Goal: Register for event/course

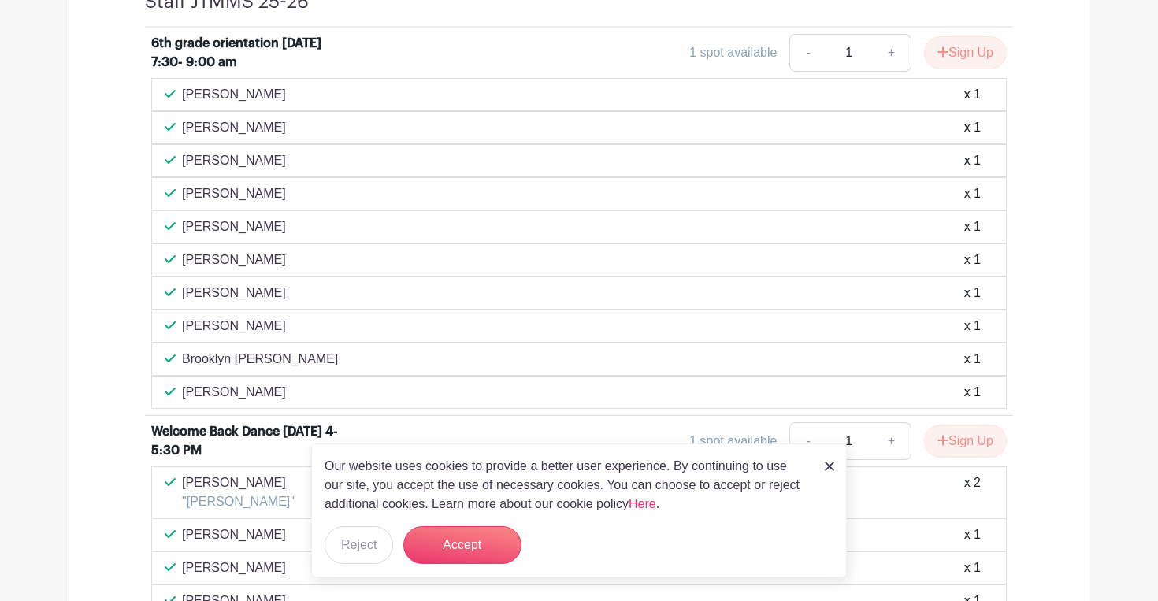
scroll to position [706, 0]
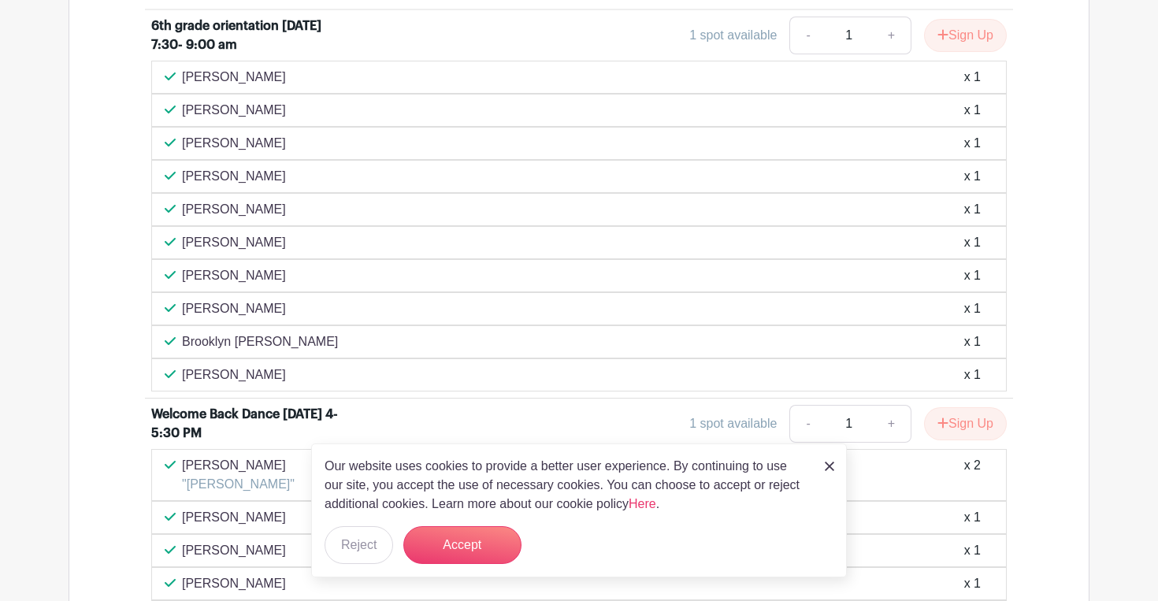
click at [829, 471] on img at bounding box center [829, 466] width 9 height 9
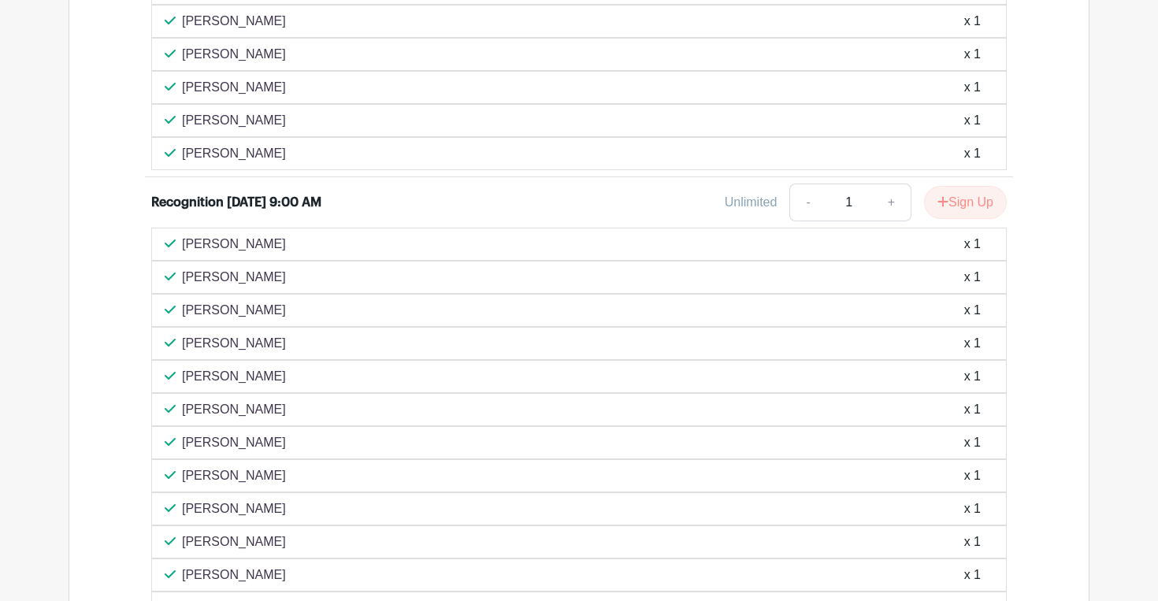
scroll to position [3612, 0]
click at [966, 217] on button "Sign Up" at bounding box center [965, 200] width 83 height 33
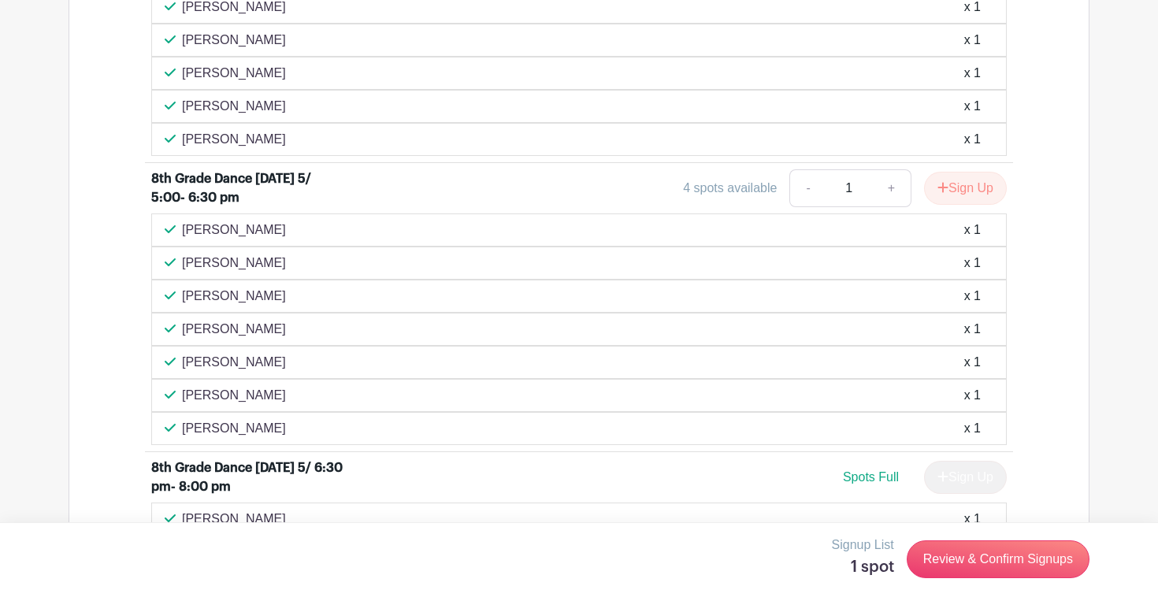
scroll to position [2795, 0]
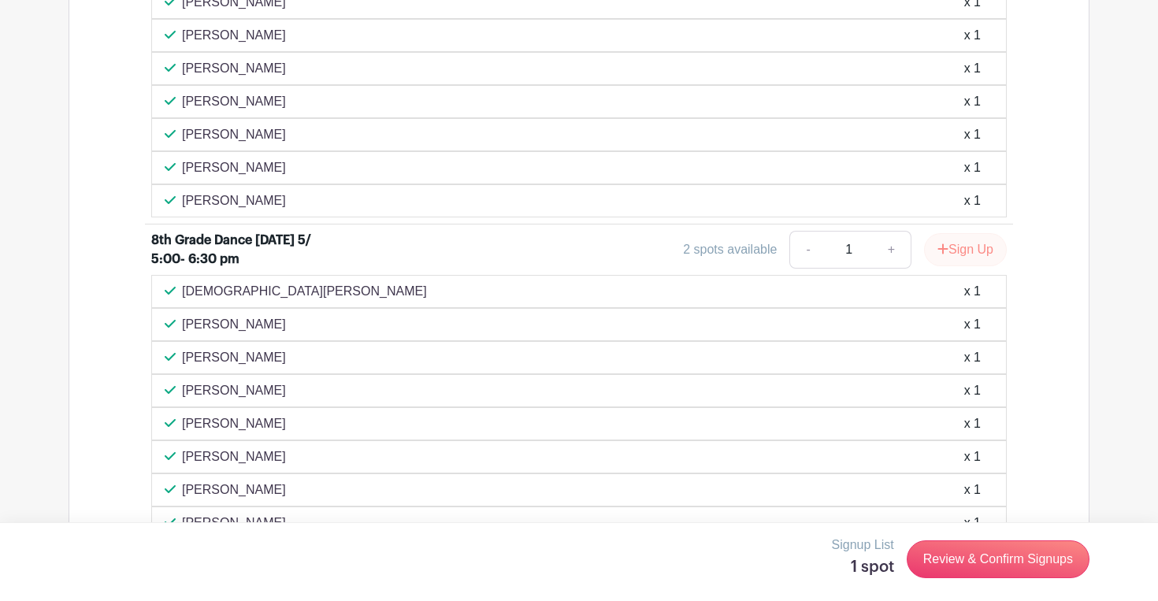
click at [956, 266] on button "Sign Up" at bounding box center [965, 249] width 83 height 33
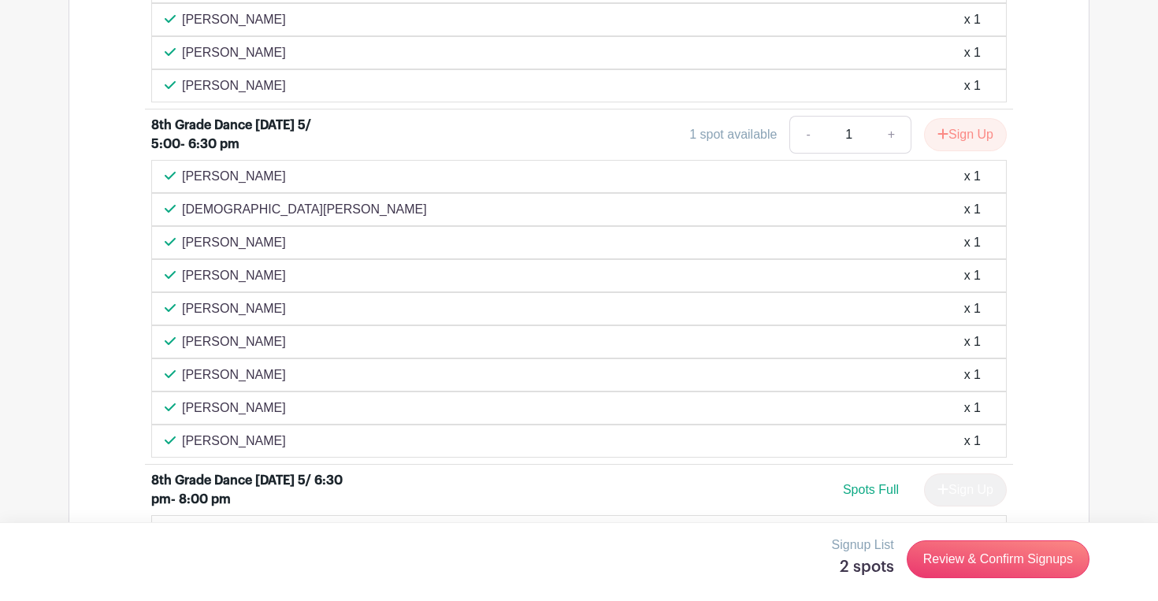
scroll to position [2910, 0]
click at [965, 151] on button "Sign Up" at bounding box center [965, 134] width 83 height 33
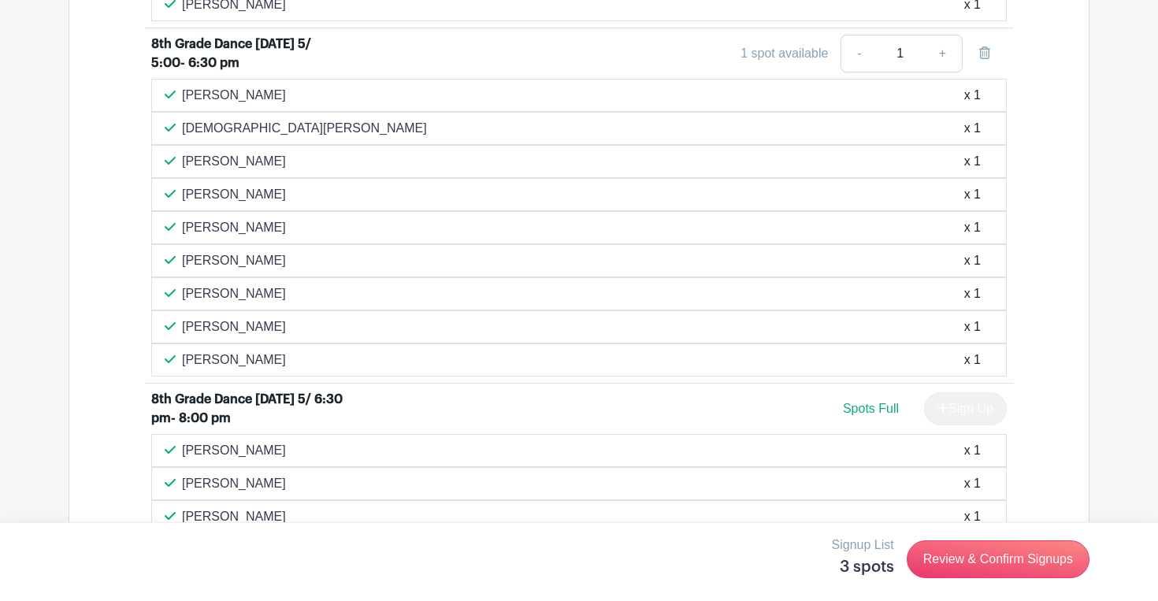
scroll to position [2978, 0]
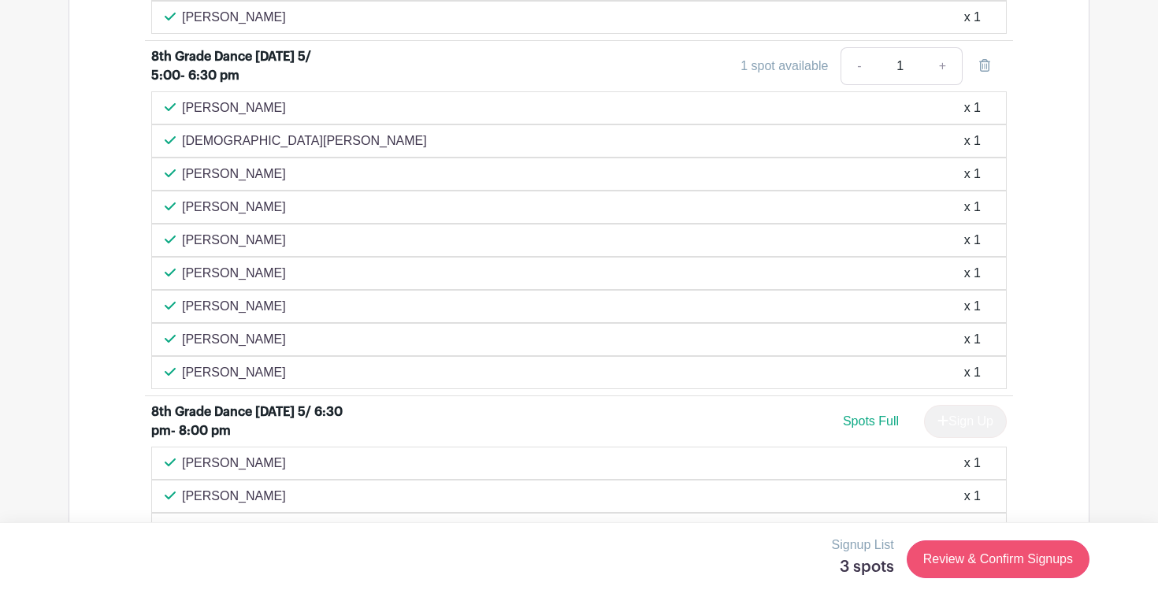
click at [1012, 570] on link "Review & Confirm Signups" at bounding box center [998, 559] width 183 height 38
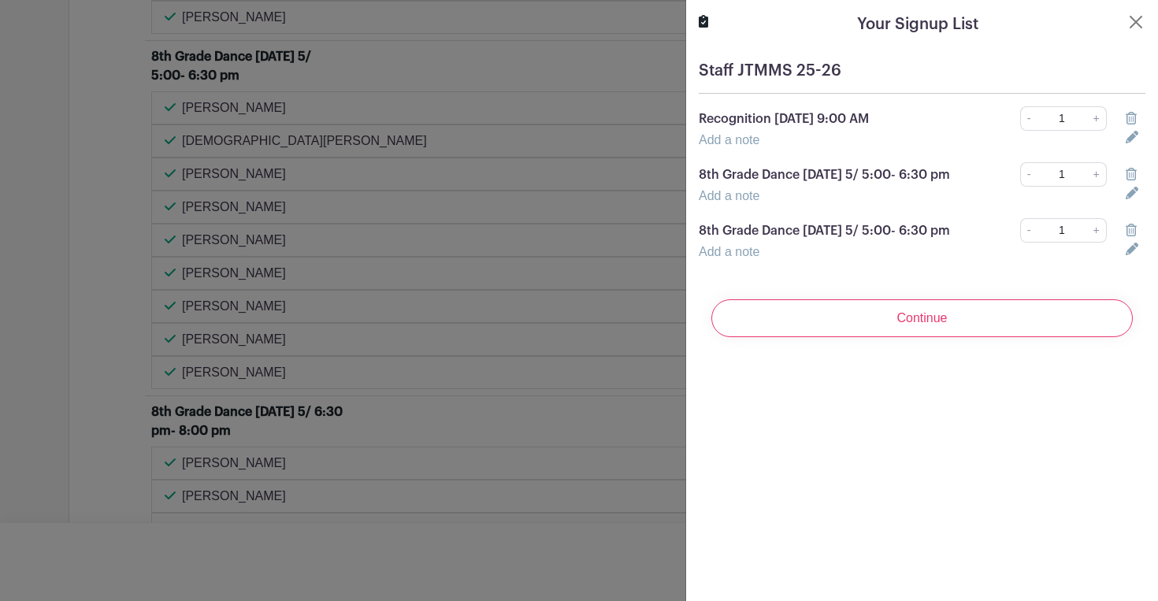
click at [1131, 178] on icon at bounding box center [1131, 174] width 11 height 13
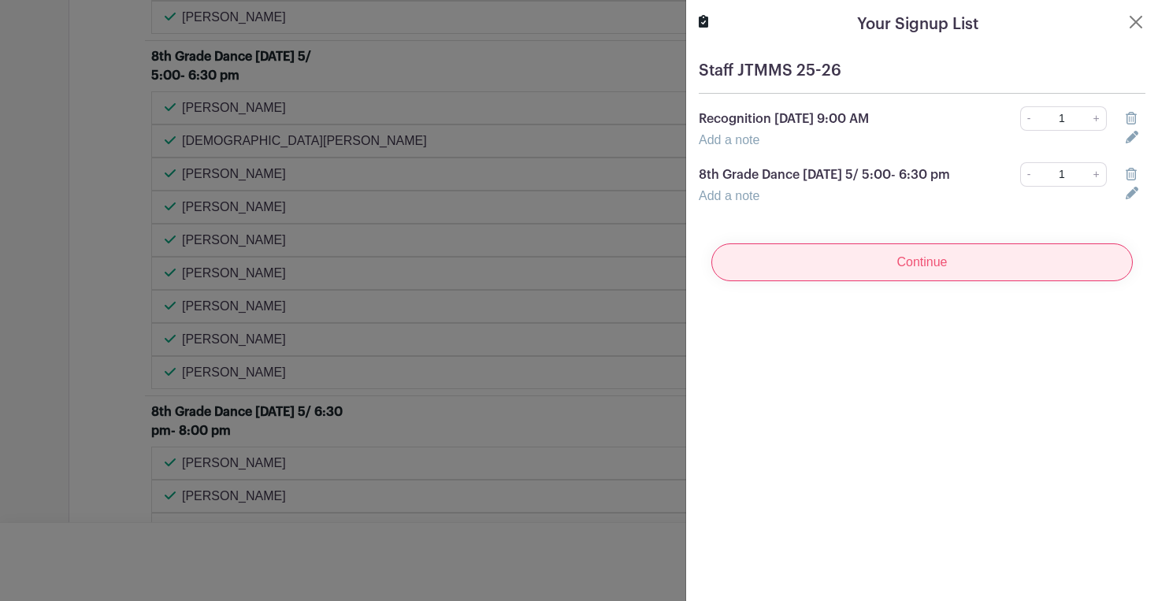
click at [1018, 271] on input "Continue" at bounding box center [922, 262] width 422 height 38
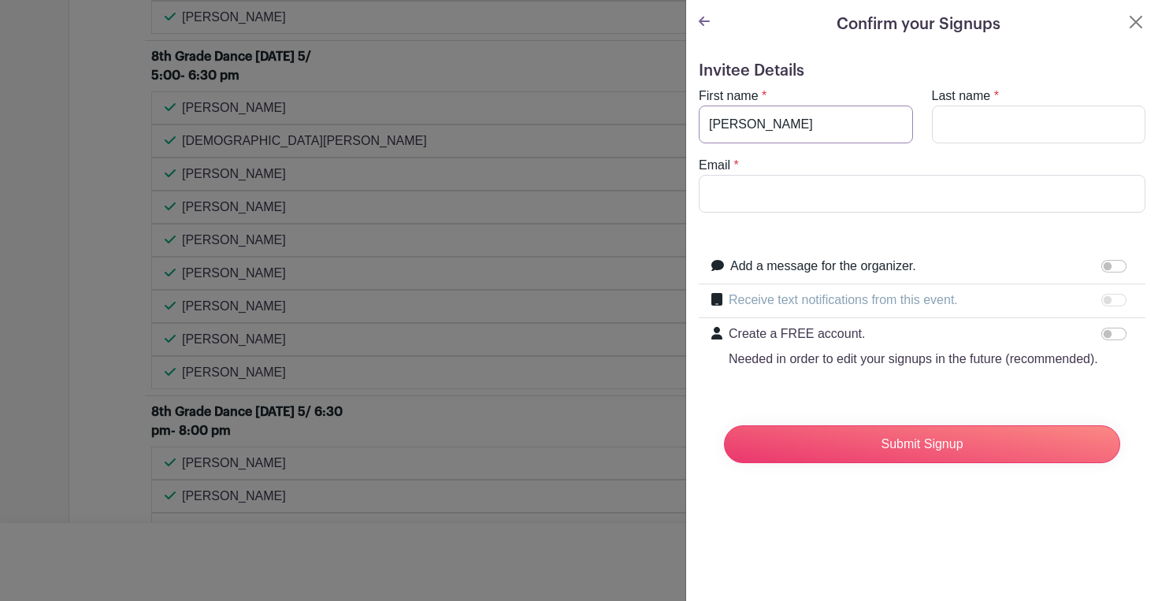
type input "[PERSON_NAME]"
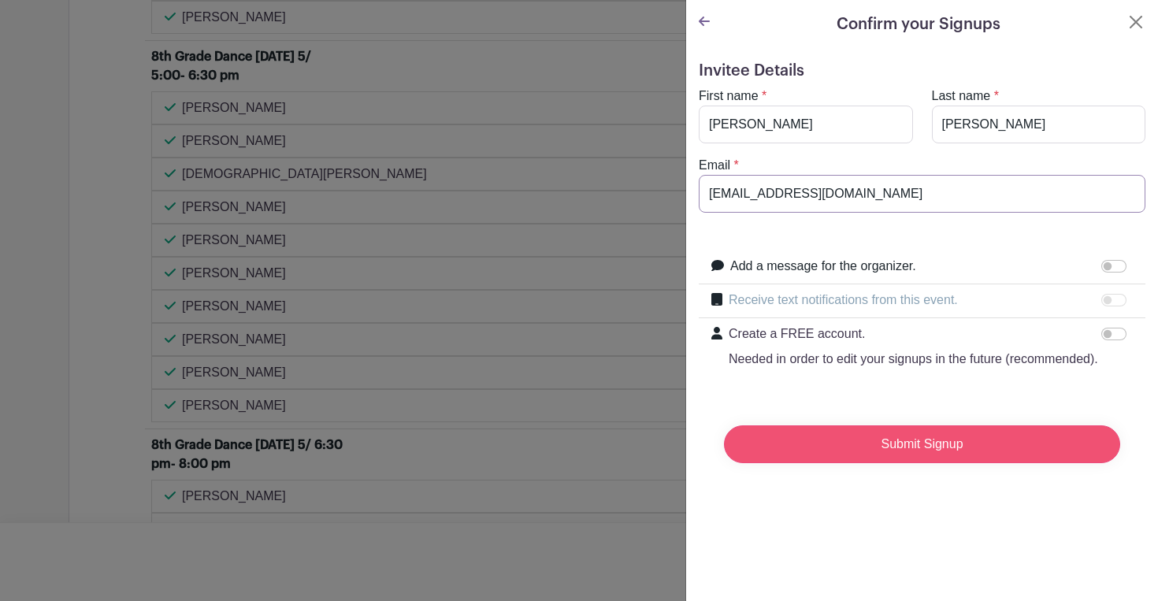
type input "[EMAIL_ADDRESS][DOMAIN_NAME]"
click at [842, 435] on input "Submit Signup" at bounding box center [922, 444] width 396 height 38
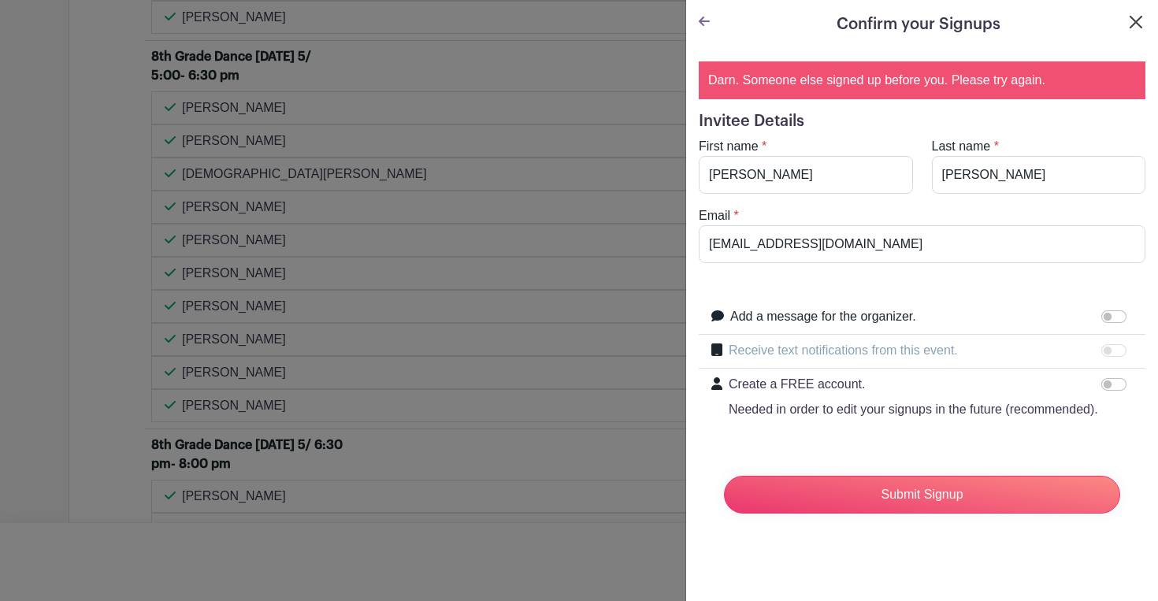
click at [1138, 19] on button "Close" at bounding box center [1136, 22] width 19 height 19
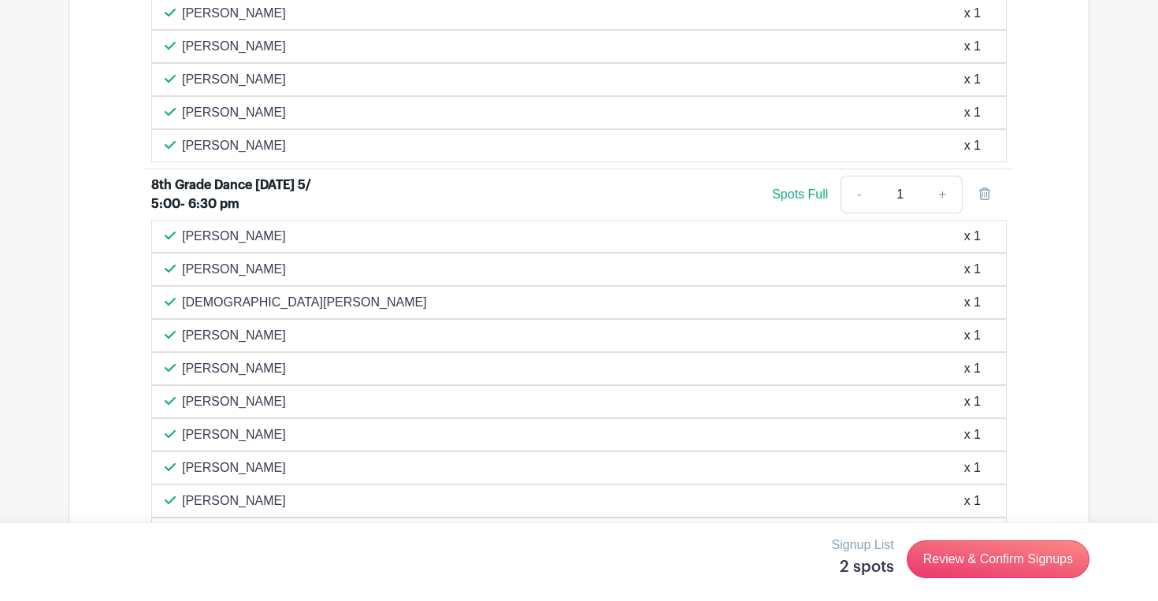
scroll to position [2849, 0]
click at [996, 557] on link "Review & Confirm Signups" at bounding box center [998, 559] width 183 height 38
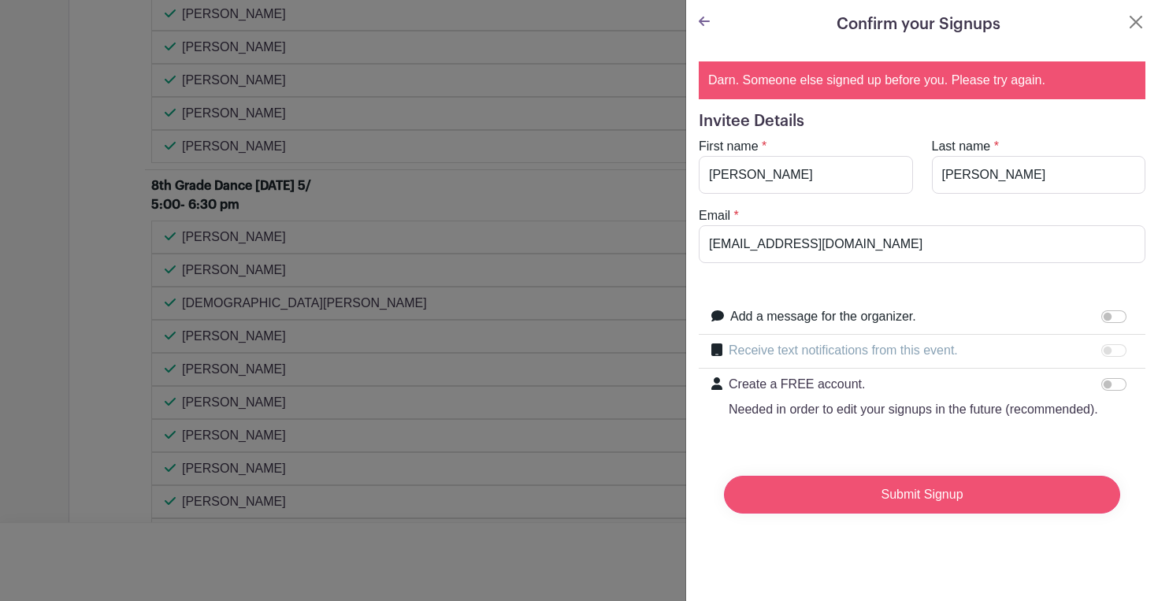
click at [935, 484] on input "Submit Signup" at bounding box center [922, 495] width 396 height 38
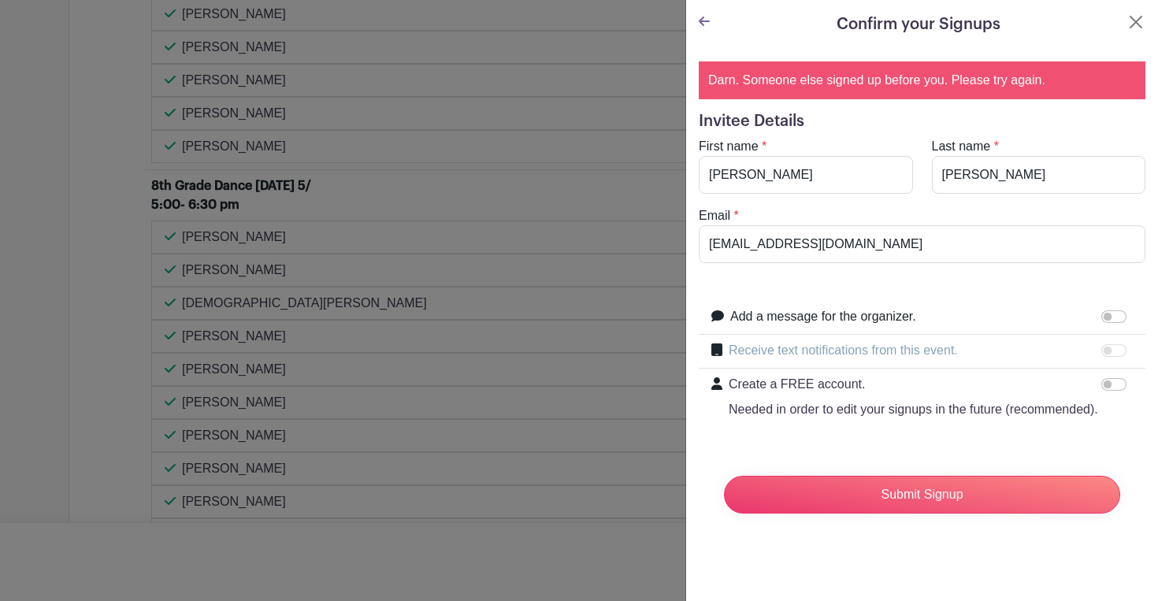
click at [935, 484] on input "Submit Signup" at bounding box center [922, 495] width 396 height 38
click at [1133, 24] on button "Close" at bounding box center [1136, 22] width 19 height 19
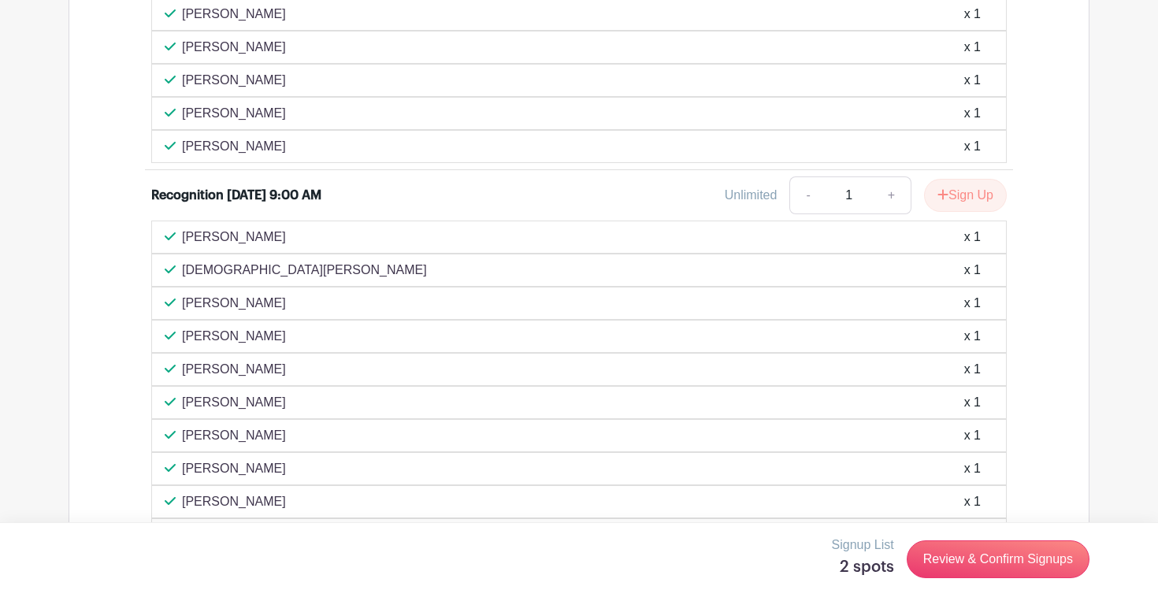
scroll to position [3787, 0]
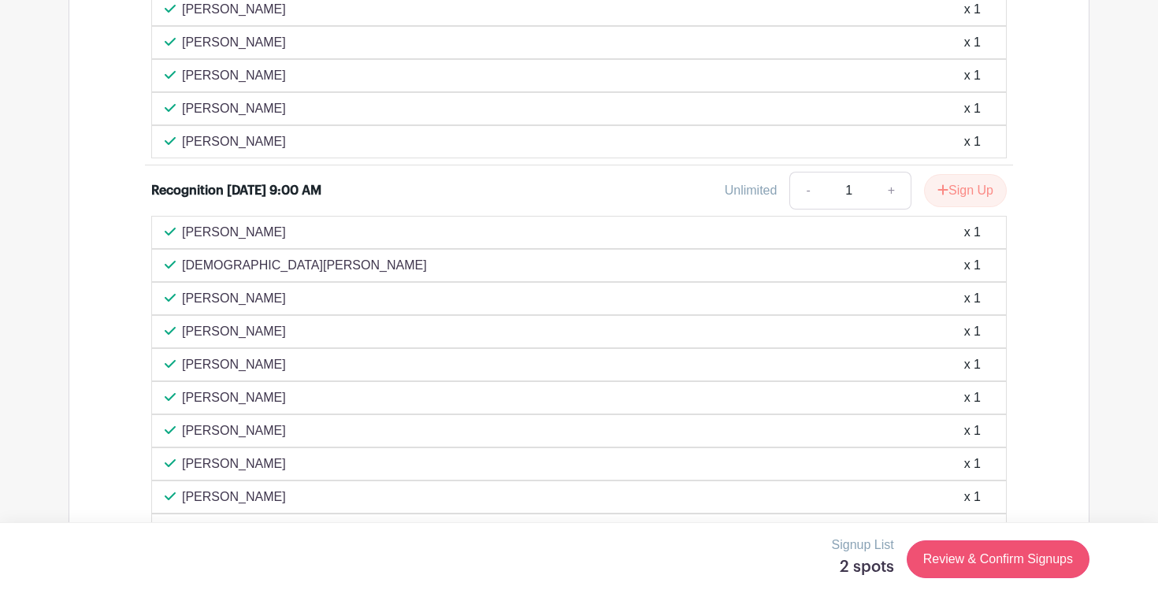
click at [975, 562] on link "Review & Confirm Signups" at bounding box center [998, 559] width 183 height 38
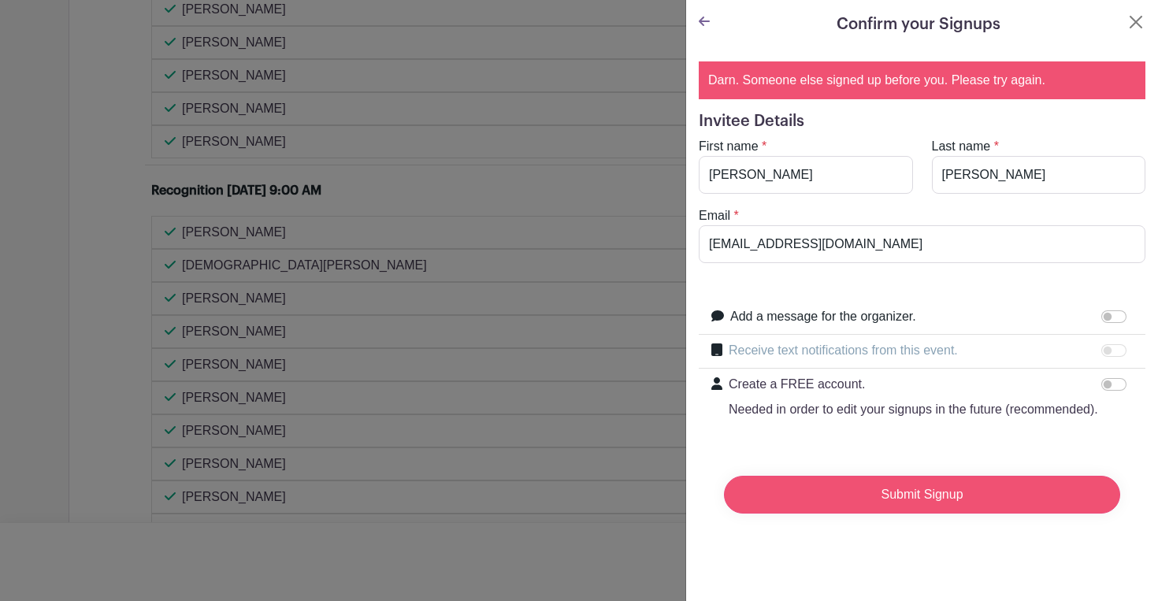
click at [873, 503] on input "Submit Signup" at bounding box center [922, 495] width 396 height 38
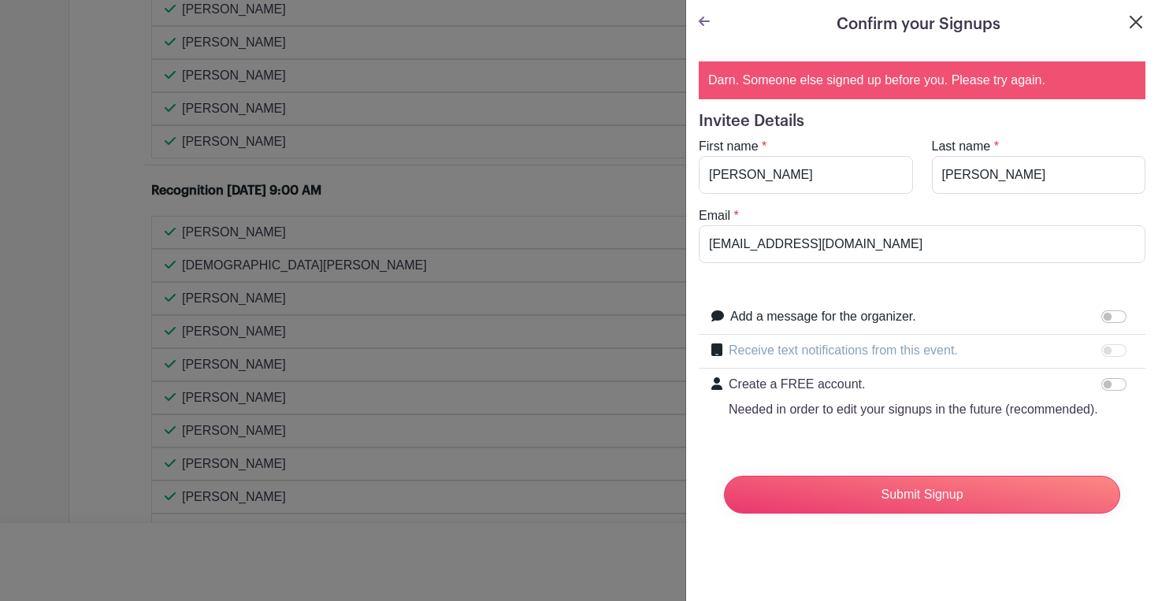
click at [1135, 25] on button "Close" at bounding box center [1136, 22] width 19 height 19
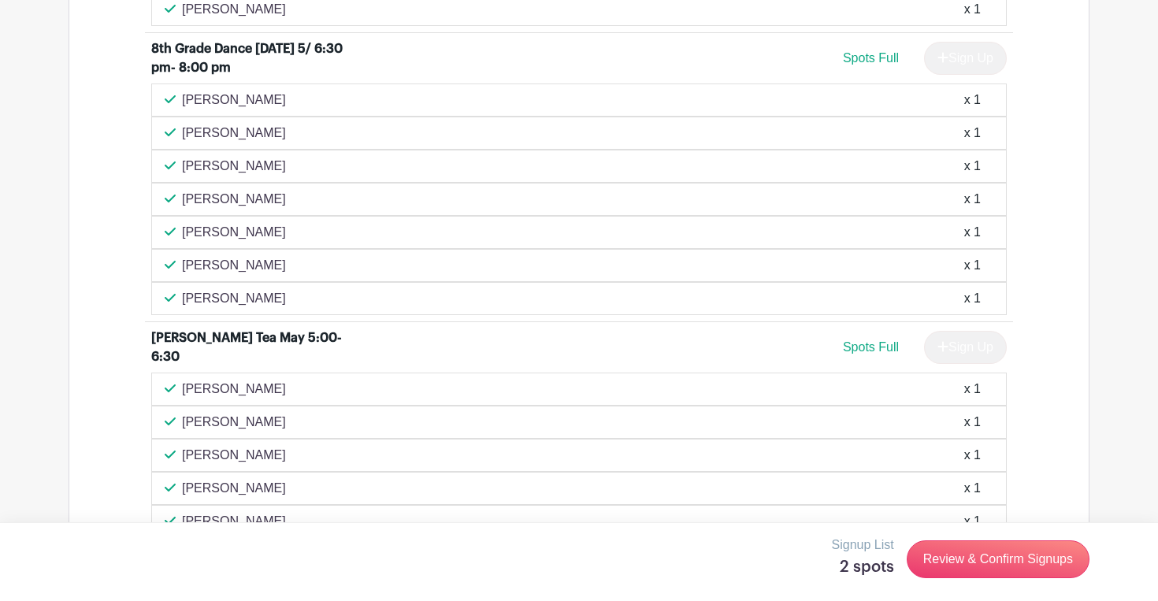
scroll to position [3374, 0]
click at [938, 365] on div "Sign Up" at bounding box center [959, 348] width 95 height 33
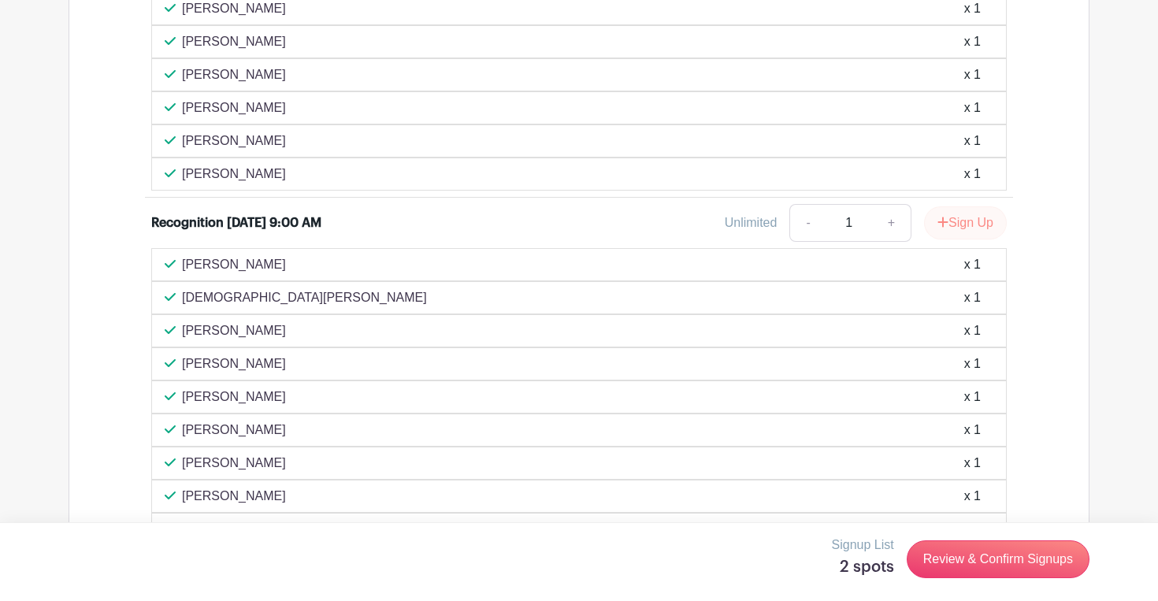
scroll to position [3752, 0]
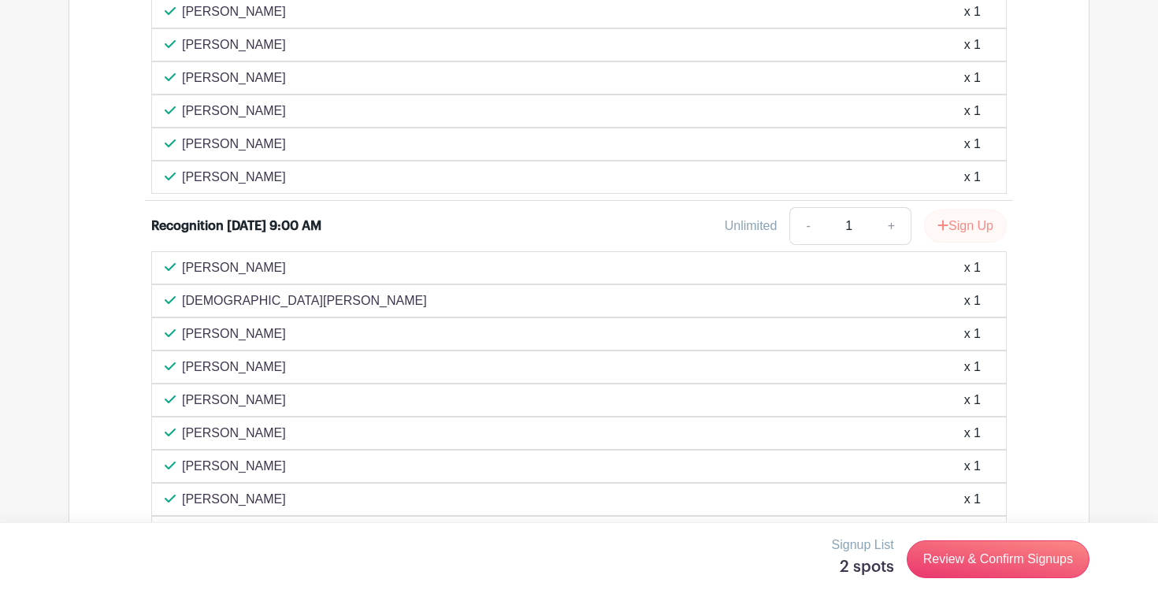
click at [961, 243] on button "Sign Up" at bounding box center [965, 226] width 83 height 33
click at [966, 548] on link "Review & Confirm Signups" at bounding box center [998, 559] width 183 height 38
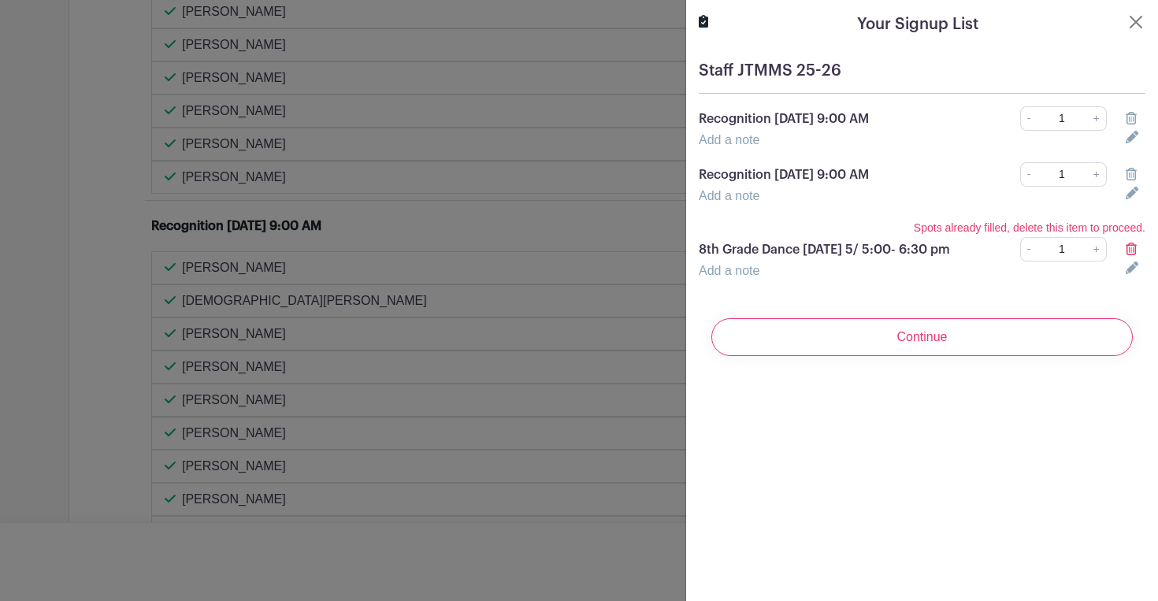
click at [1134, 244] on icon at bounding box center [1131, 249] width 11 height 13
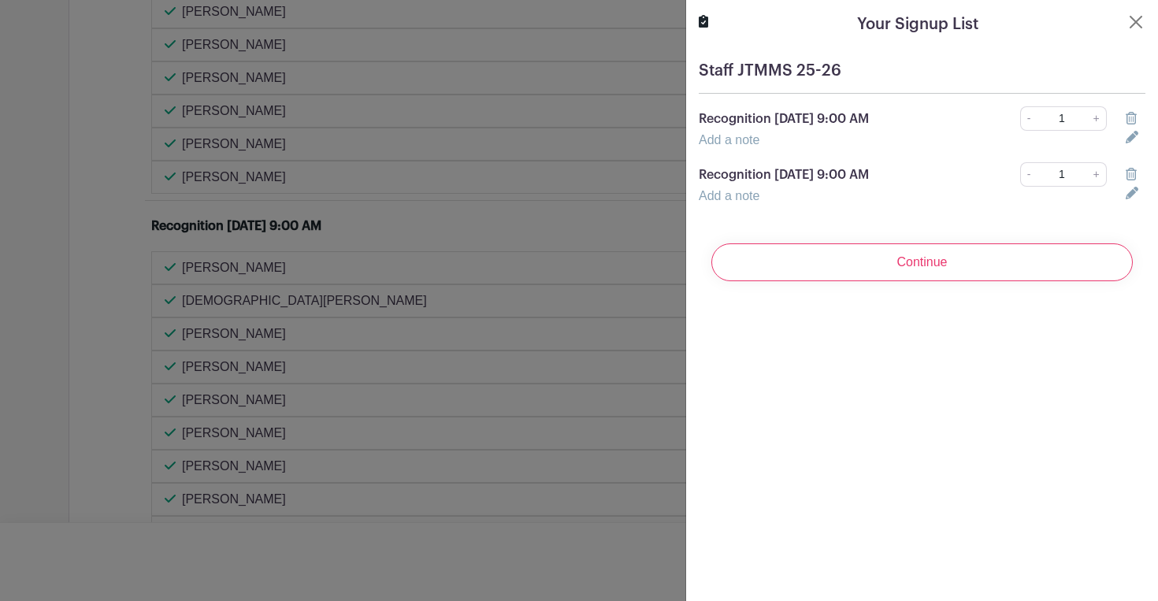
click at [1131, 173] on icon at bounding box center [1131, 174] width 11 height 13
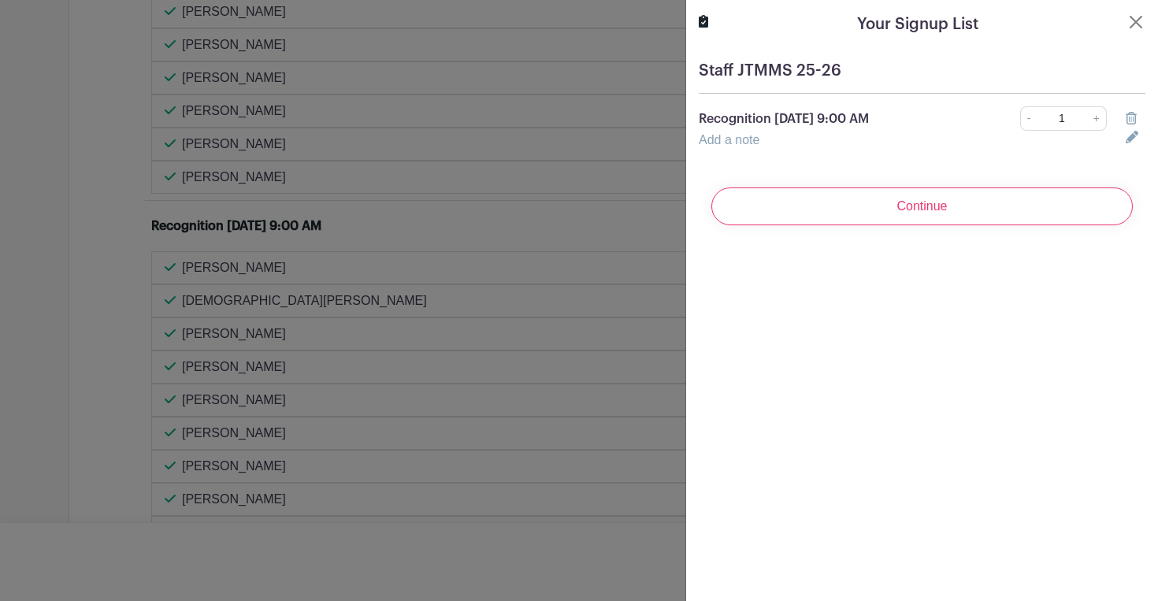
click at [734, 143] on link "Add a note" at bounding box center [729, 139] width 61 height 13
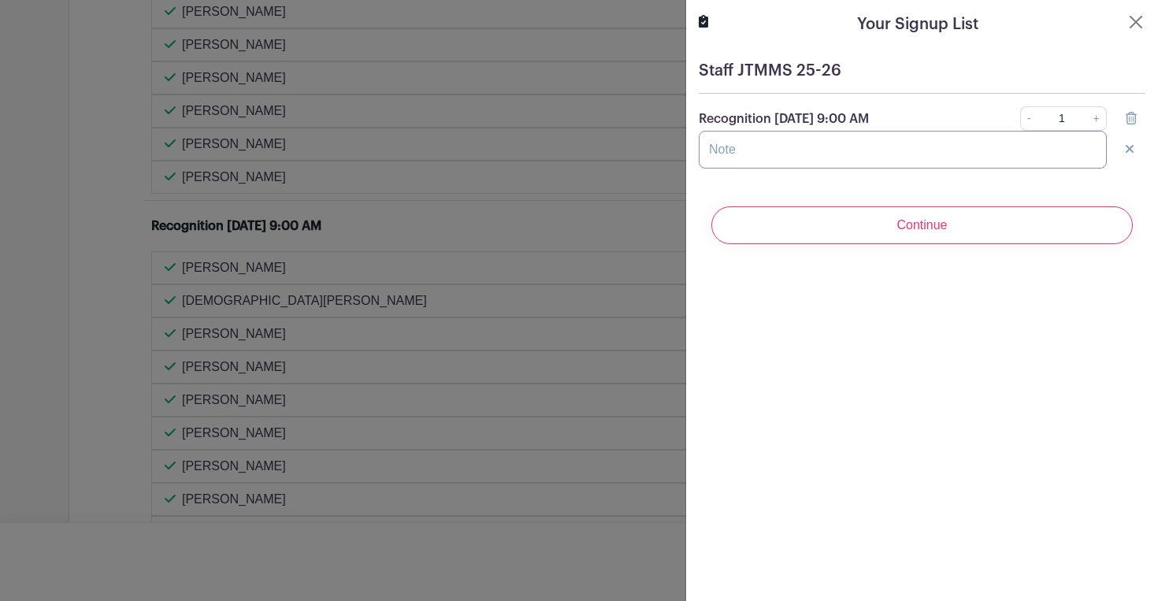
click at [832, 159] on input "text" at bounding box center [903, 150] width 408 height 38
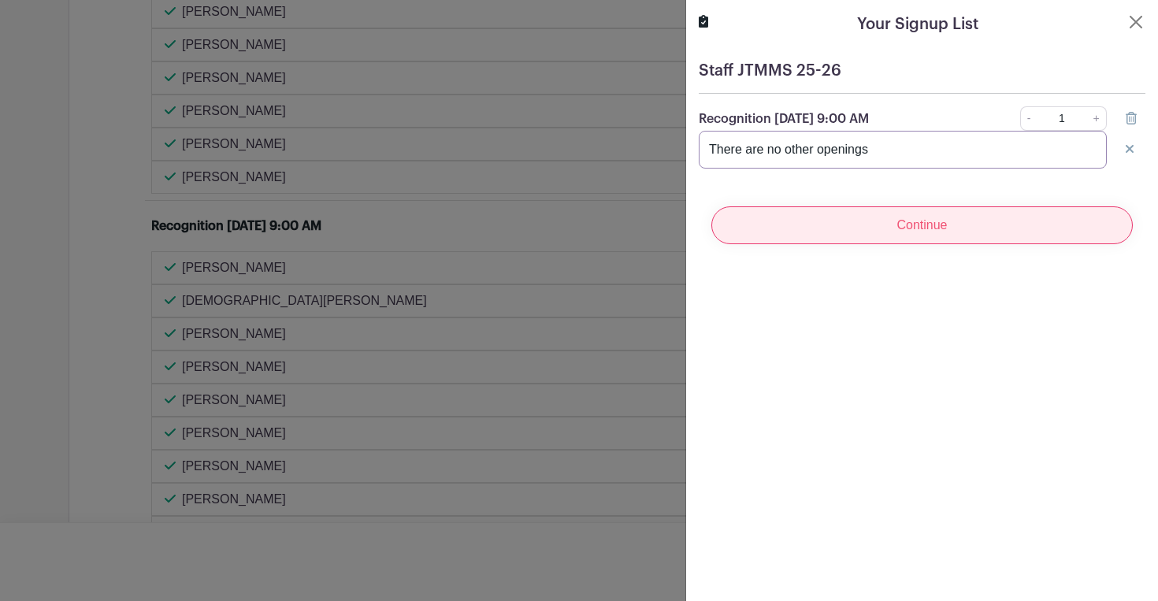
type input "There are no other openings"
click at [875, 227] on input "Continue" at bounding box center [922, 225] width 422 height 38
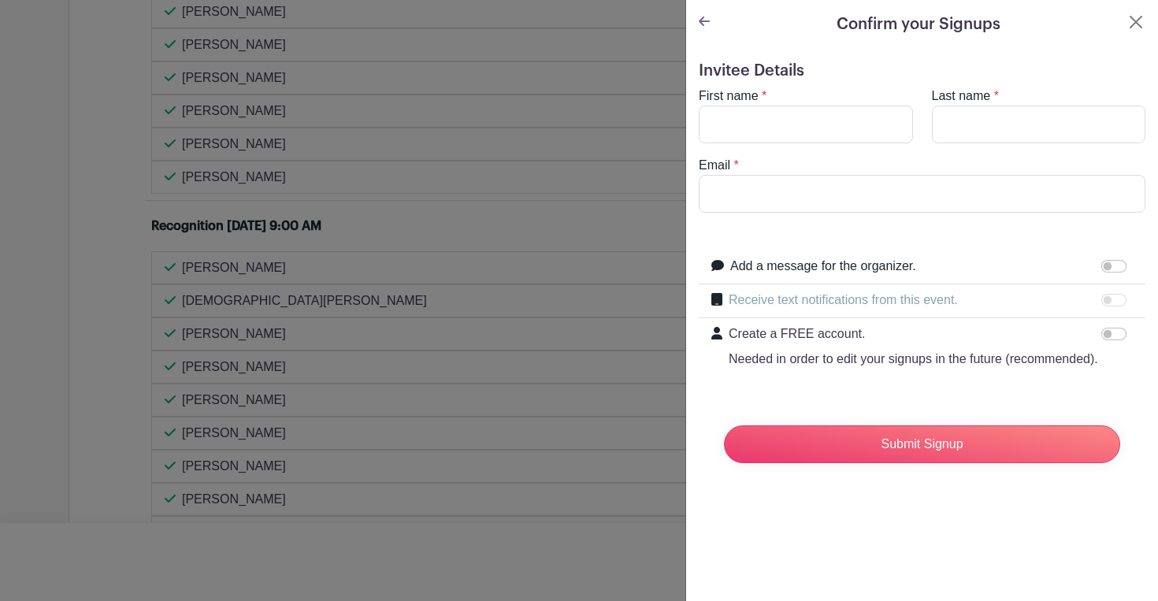
click at [872, 158] on div "Email *" at bounding box center [922, 184] width 466 height 57
type input "[PERSON_NAME]"
type input "s"
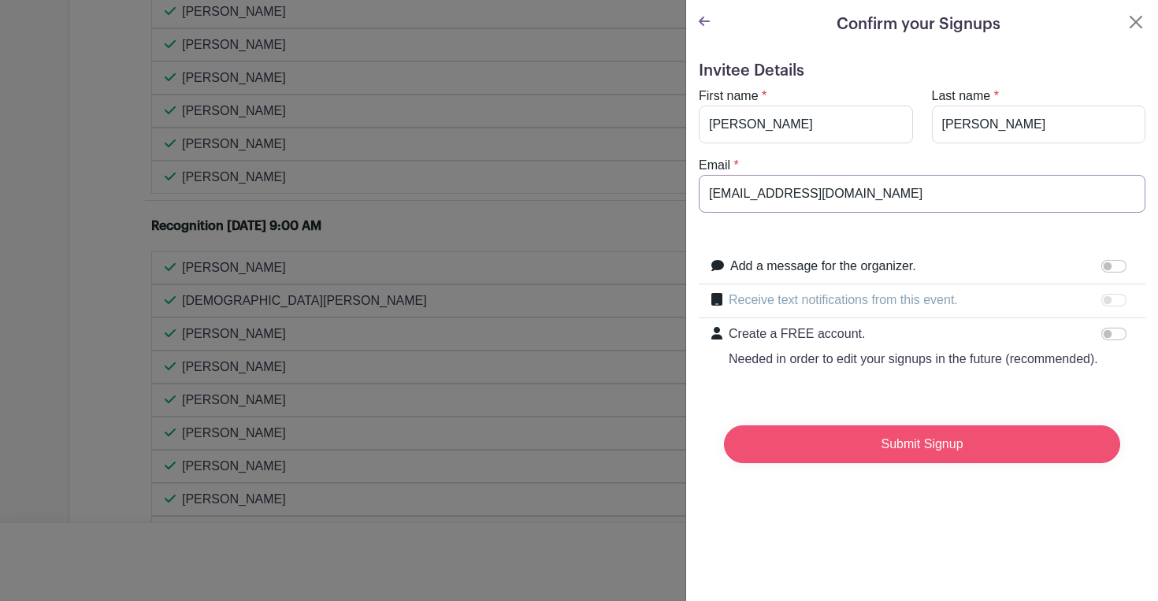
type input "[EMAIL_ADDRESS][DOMAIN_NAME]"
click at [922, 448] on input "Submit Signup" at bounding box center [922, 444] width 396 height 38
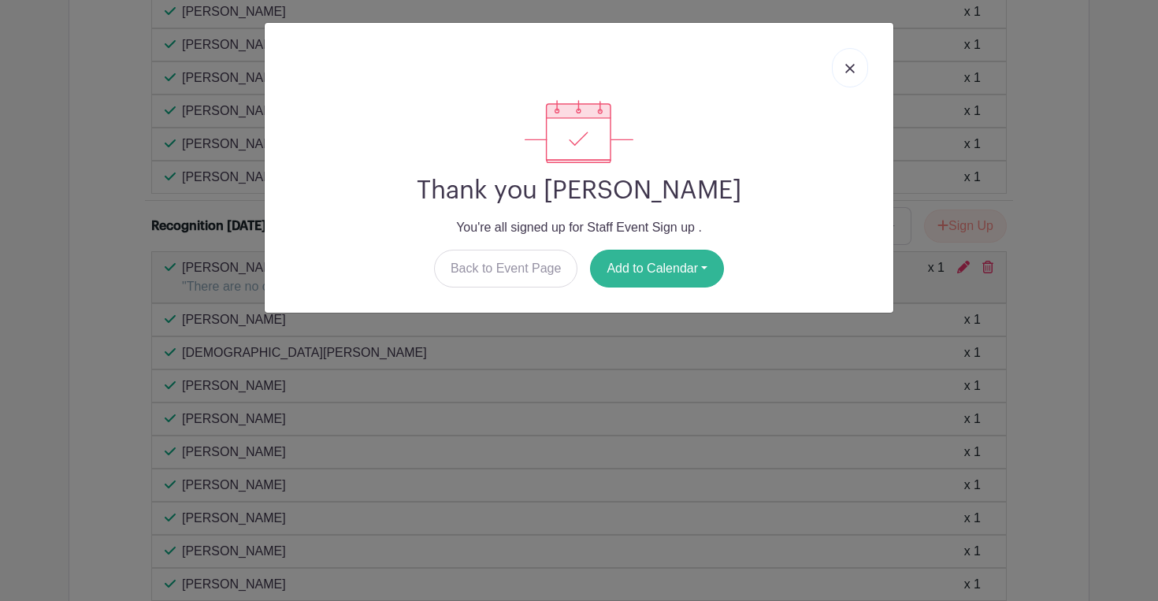
click at [642, 258] on button "Add to Calendar" at bounding box center [657, 269] width 134 height 38
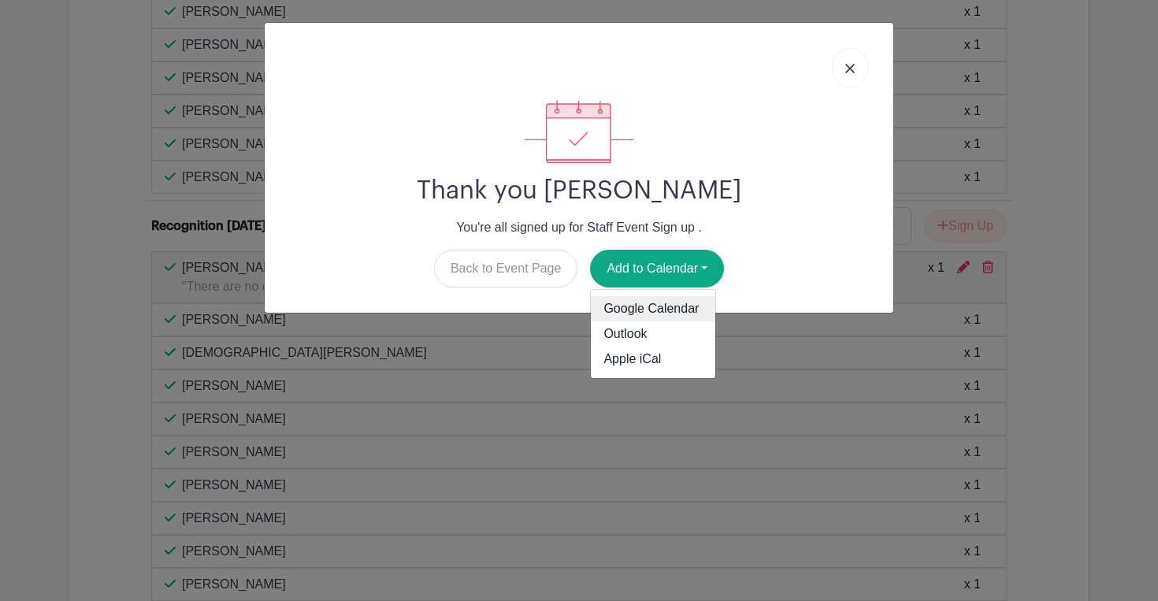
click at [627, 306] on link "Google Calendar" at bounding box center [653, 308] width 124 height 25
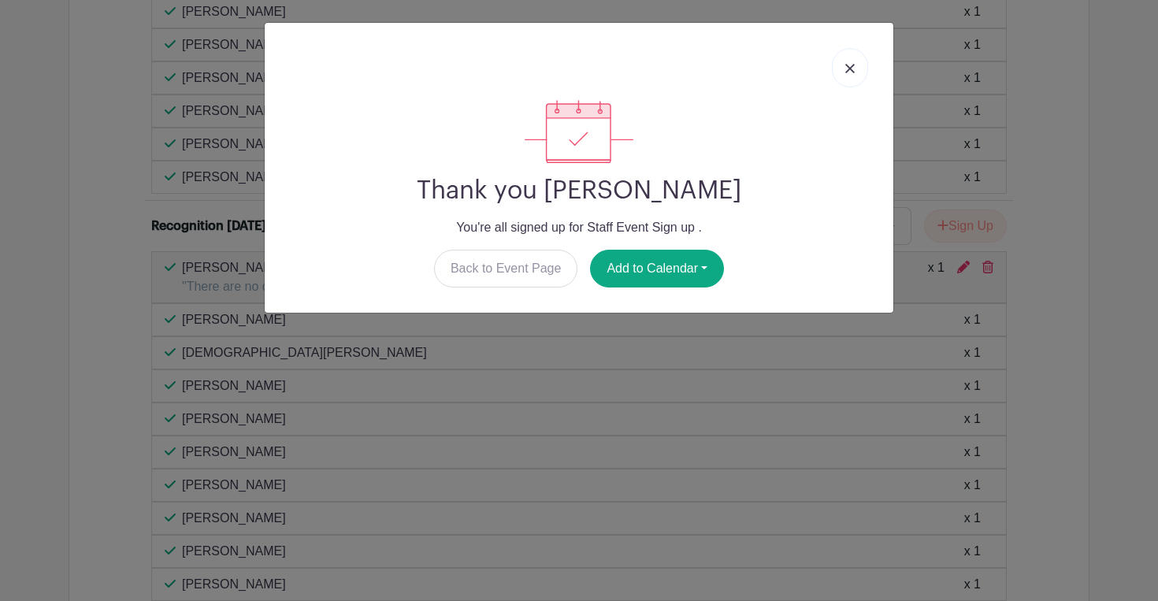
click at [854, 72] on img at bounding box center [849, 68] width 9 height 9
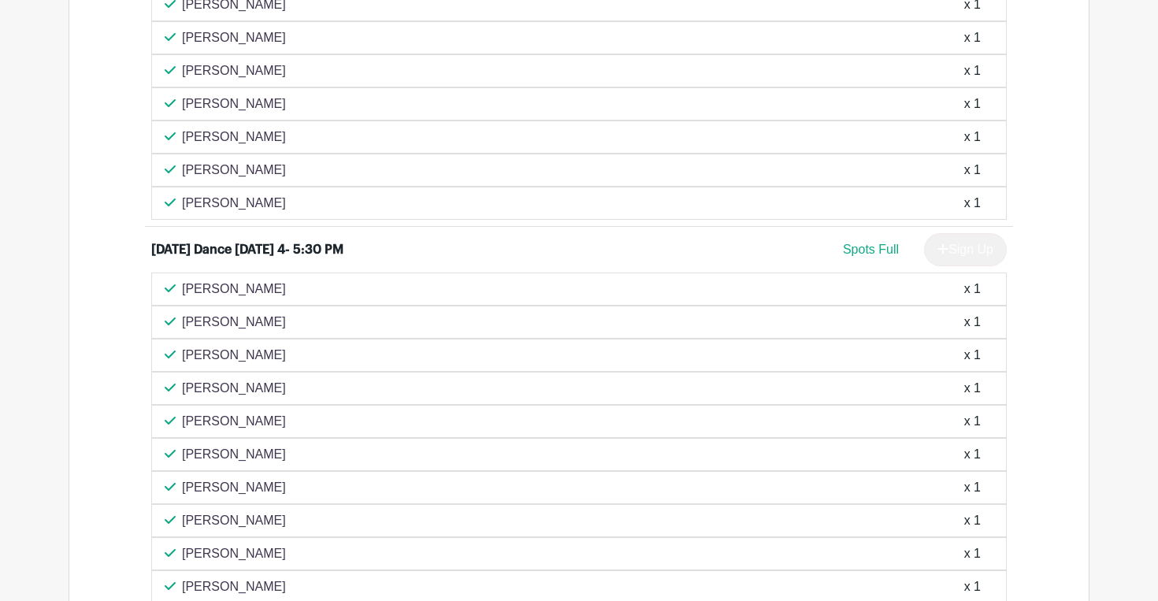
scroll to position [1401, 0]
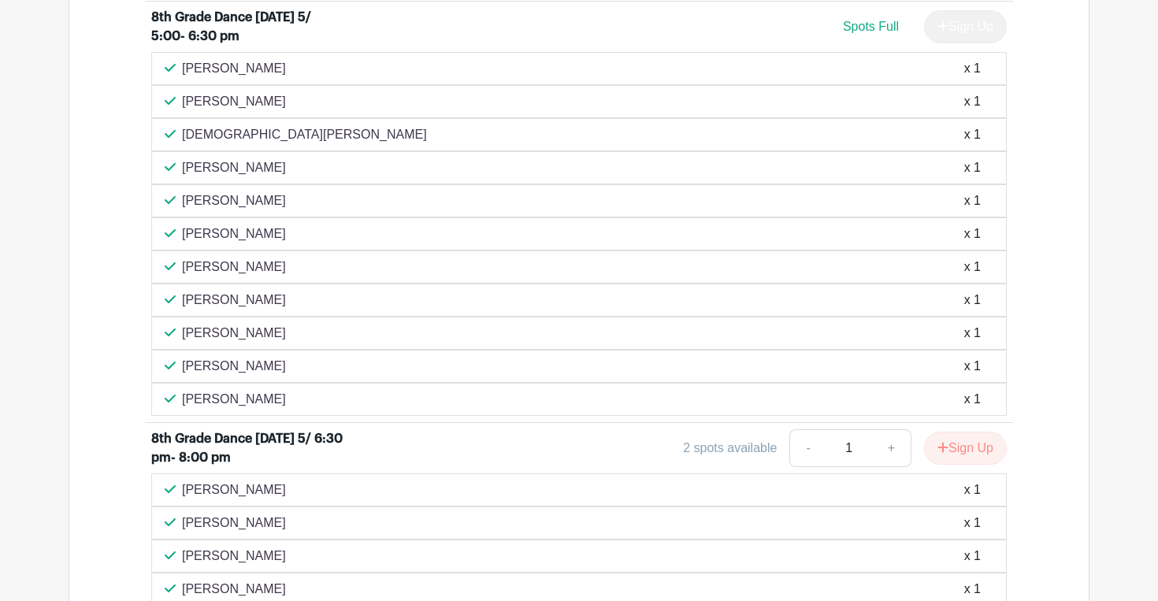
scroll to position [2973, 0]
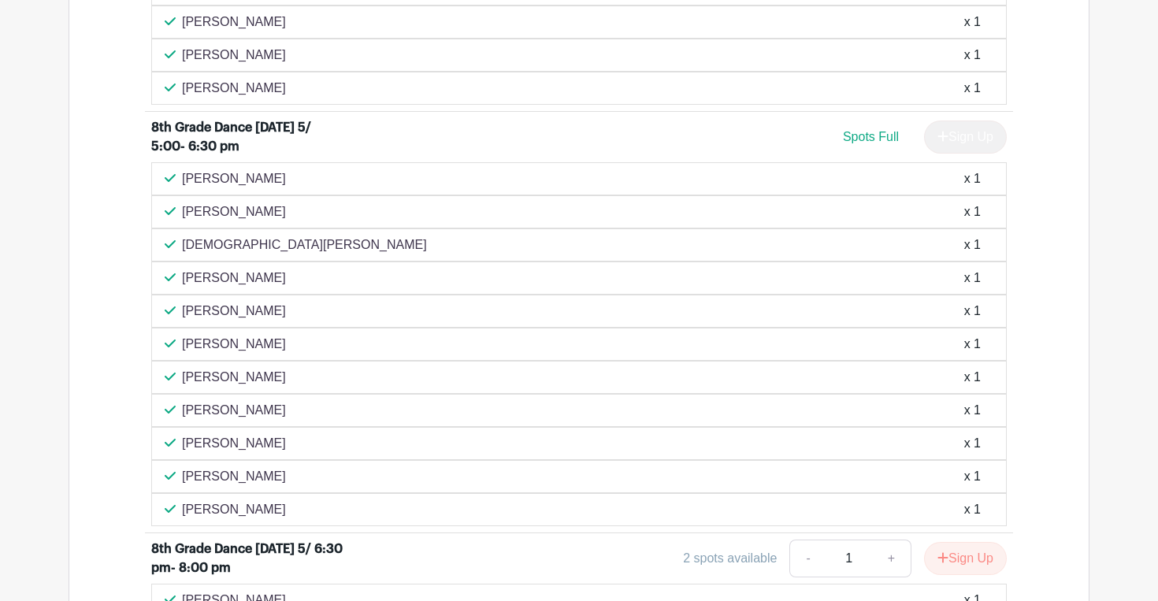
click at [958, 153] on div "Sign Up" at bounding box center [959, 137] width 95 height 33
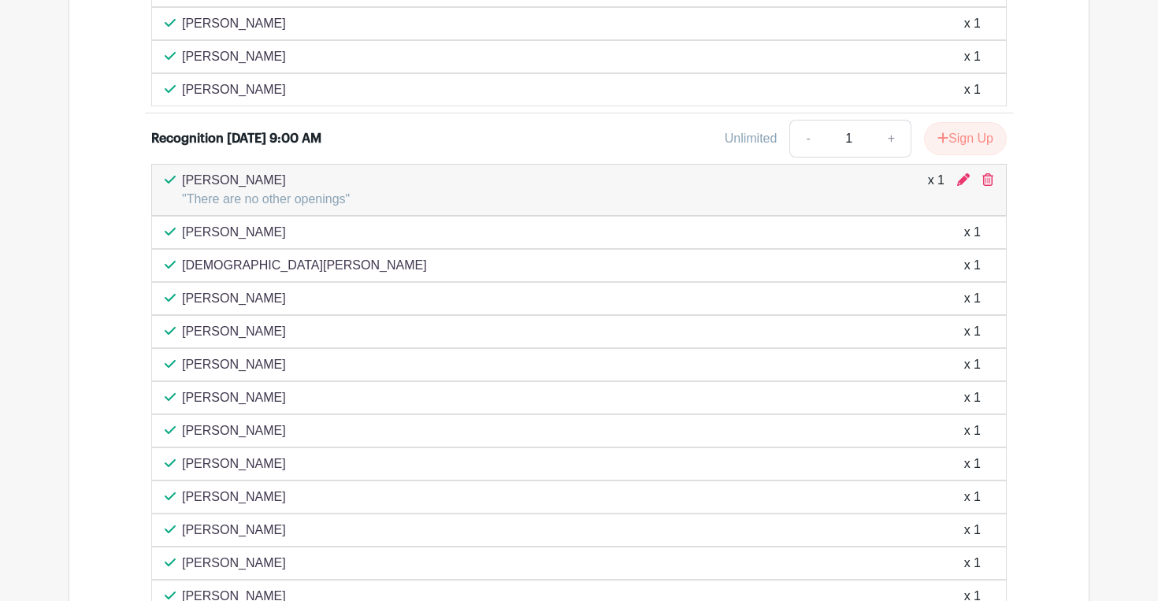
scroll to position [4013, 0]
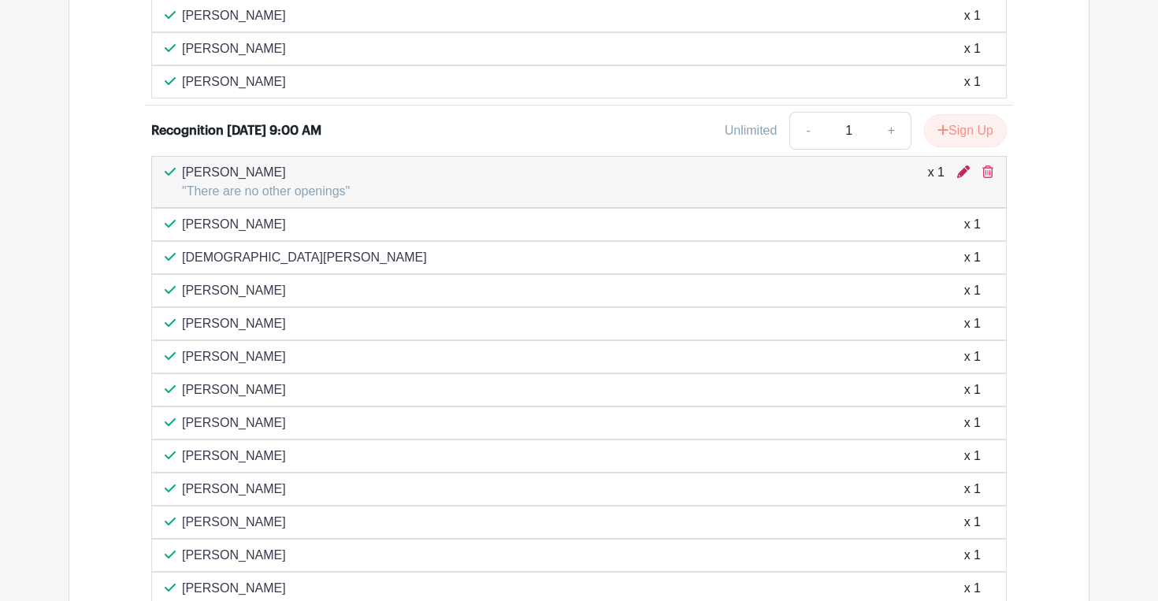
click at [964, 178] on icon at bounding box center [963, 171] width 13 height 13
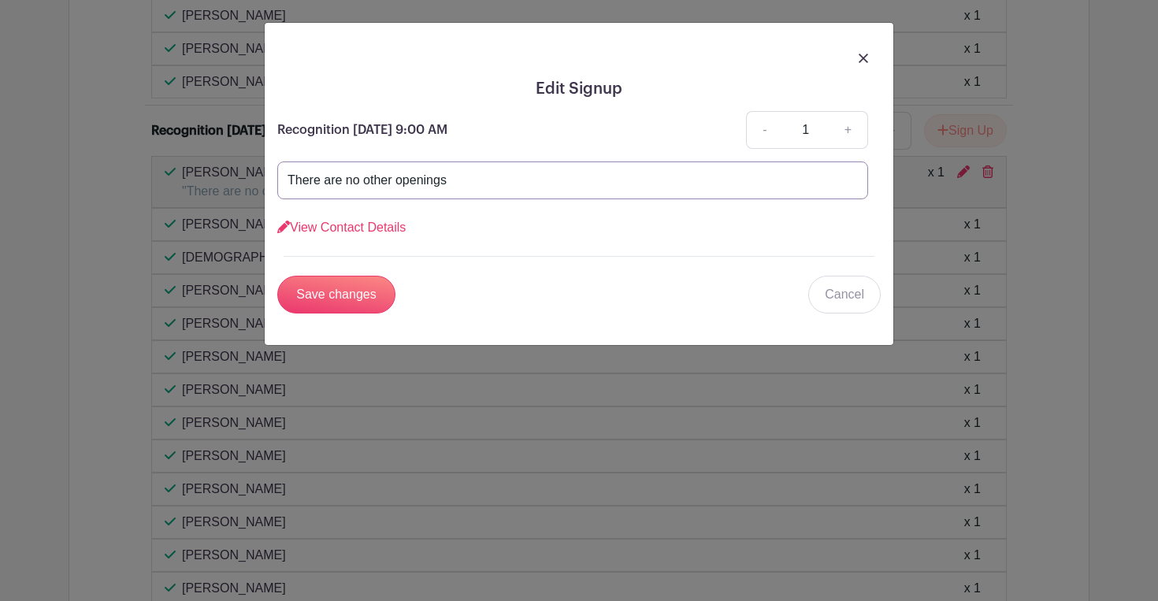
drag, startPoint x: 426, startPoint y: 178, endPoint x: 191, endPoint y: 180, distance: 235.6
click at [191, 180] on div "Edit Signup Recognition [DATE] 9:00 AM - 1 + There are no other openings View C…" at bounding box center [579, 300] width 1158 height 601
click at [329, 299] on input "Save changes" at bounding box center [336, 295] width 118 height 38
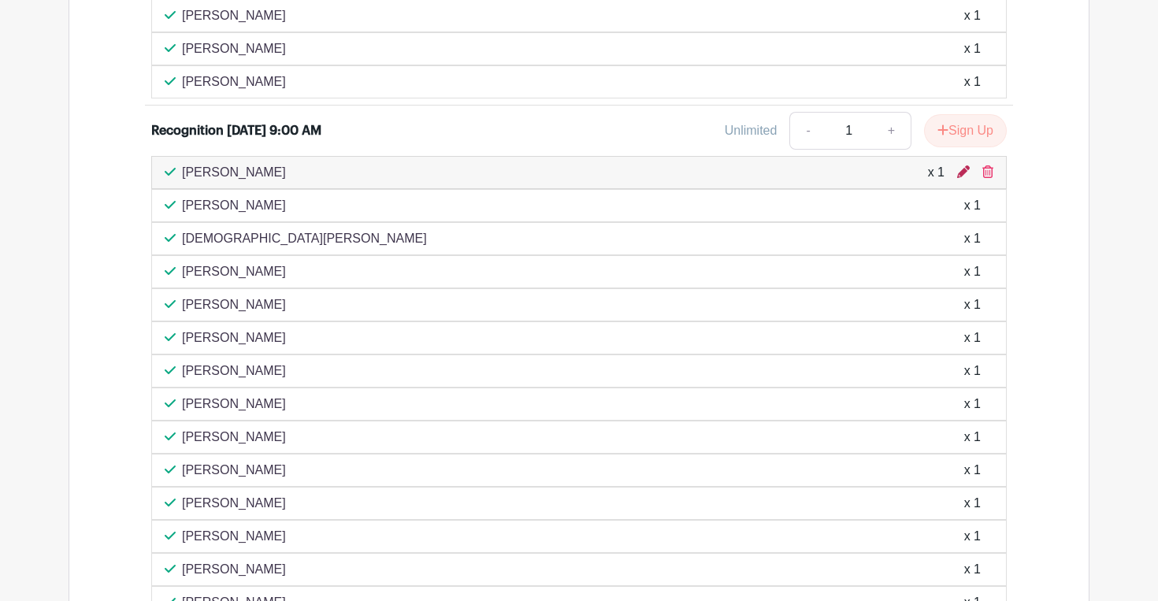
click at [967, 178] on icon at bounding box center [963, 171] width 13 height 13
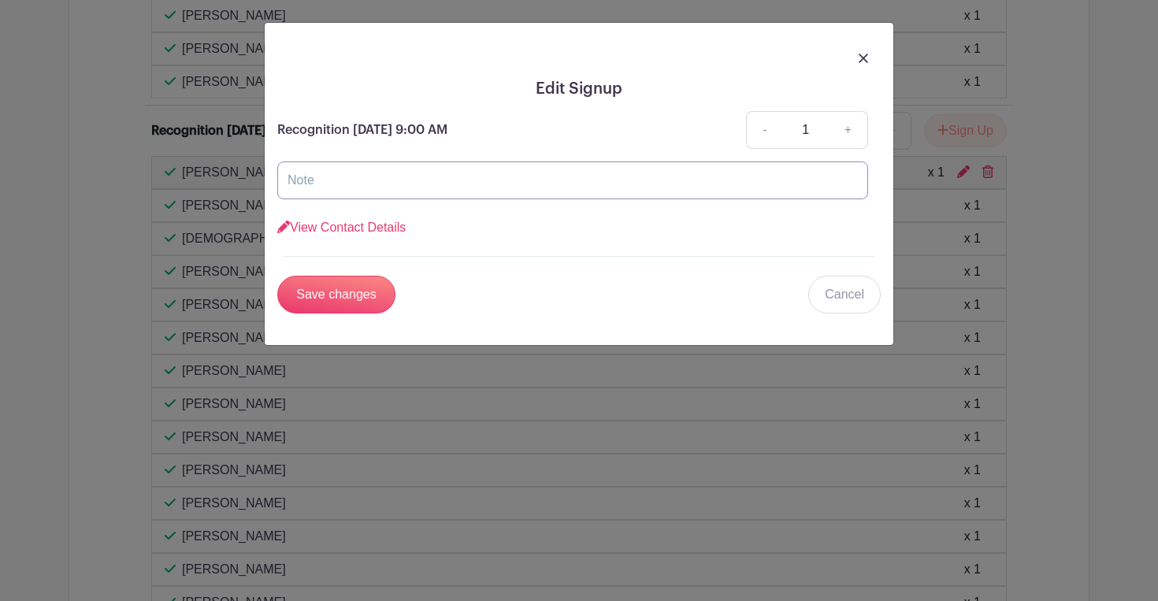
click at [344, 185] on input "text" at bounding box center [572, 181] width 591 height 38
click at [863, 58] on img at bounding box center [863, 58] width 9 height 9
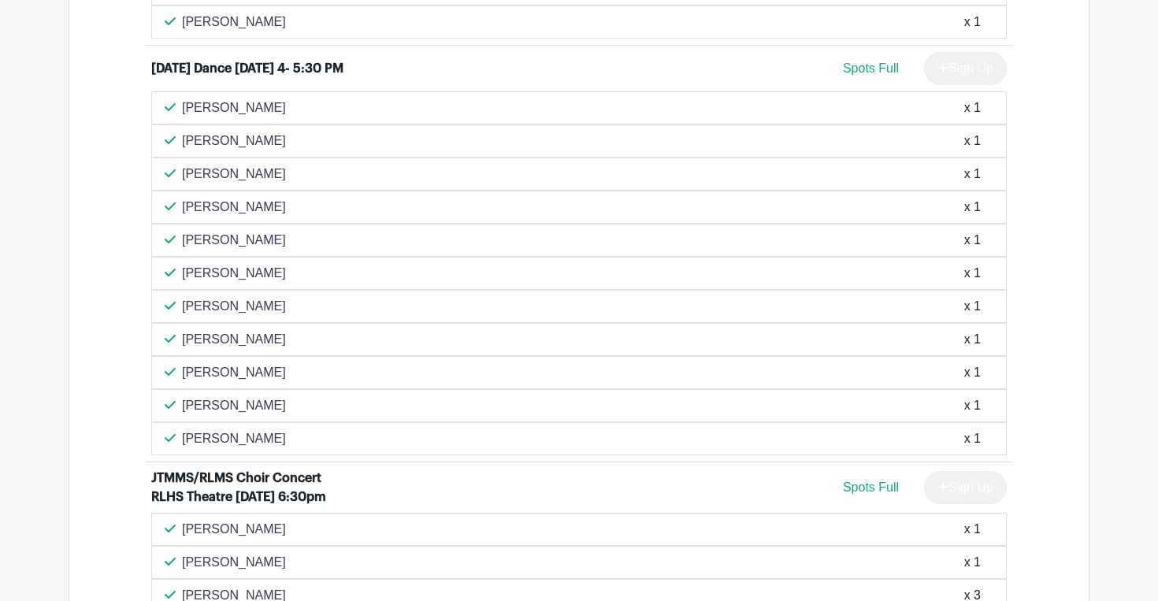
scroll to position [1500, 0]
click at [953, 84] on div "Sign Up" at bounding box center [959, 67] width 95 height 33
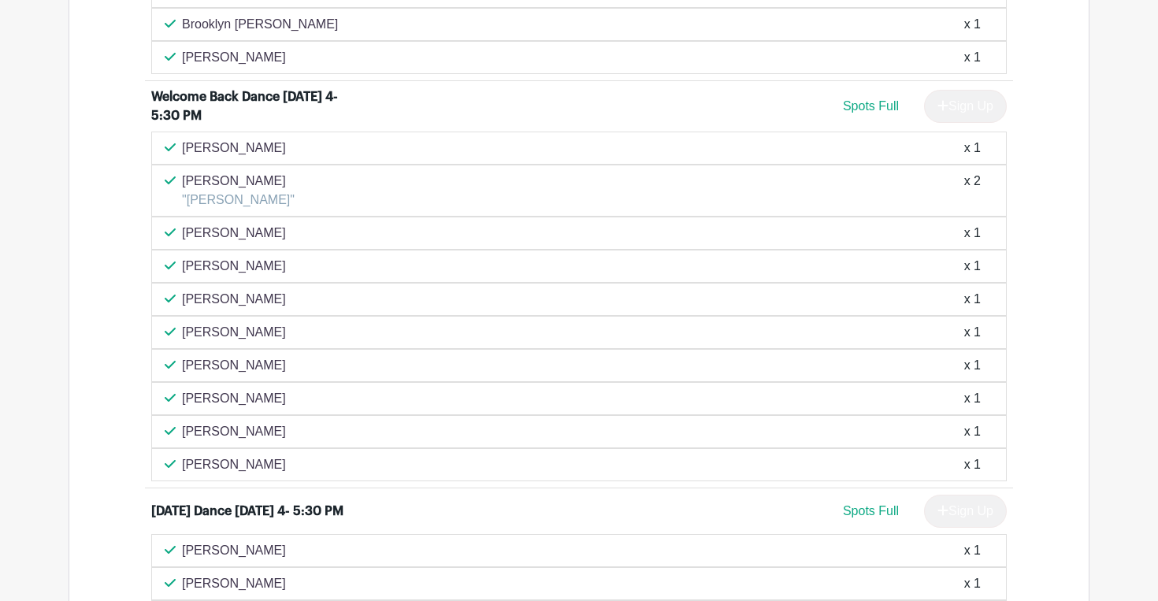
scroll to position [1056, 1]
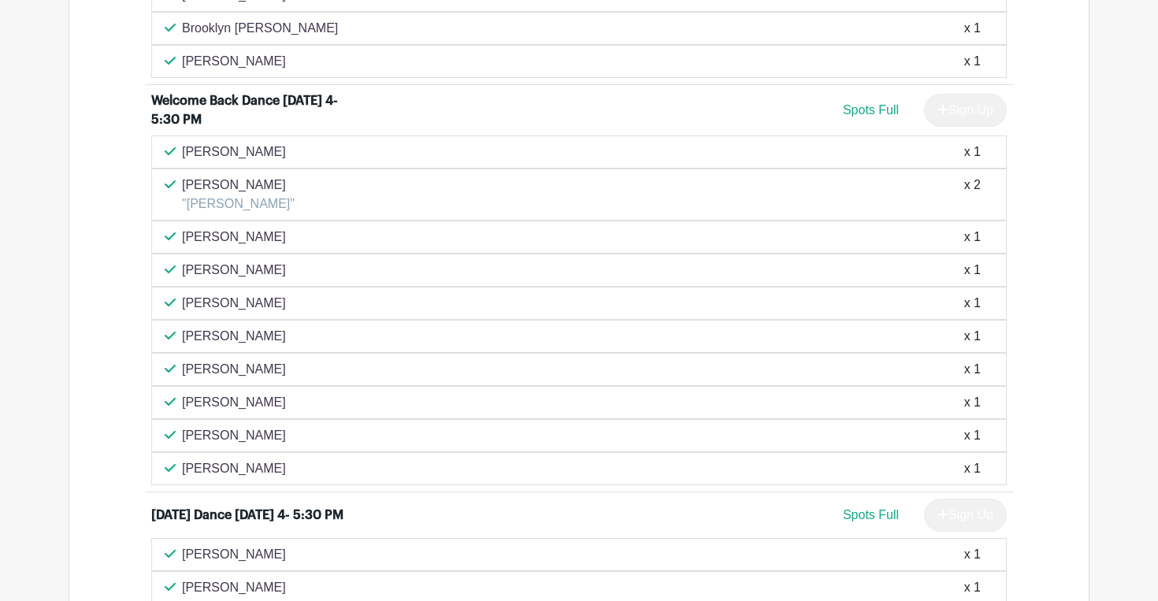
click at [948, 123] on div "Sign Up" at bounding box center [959, 110] width 95 height 33
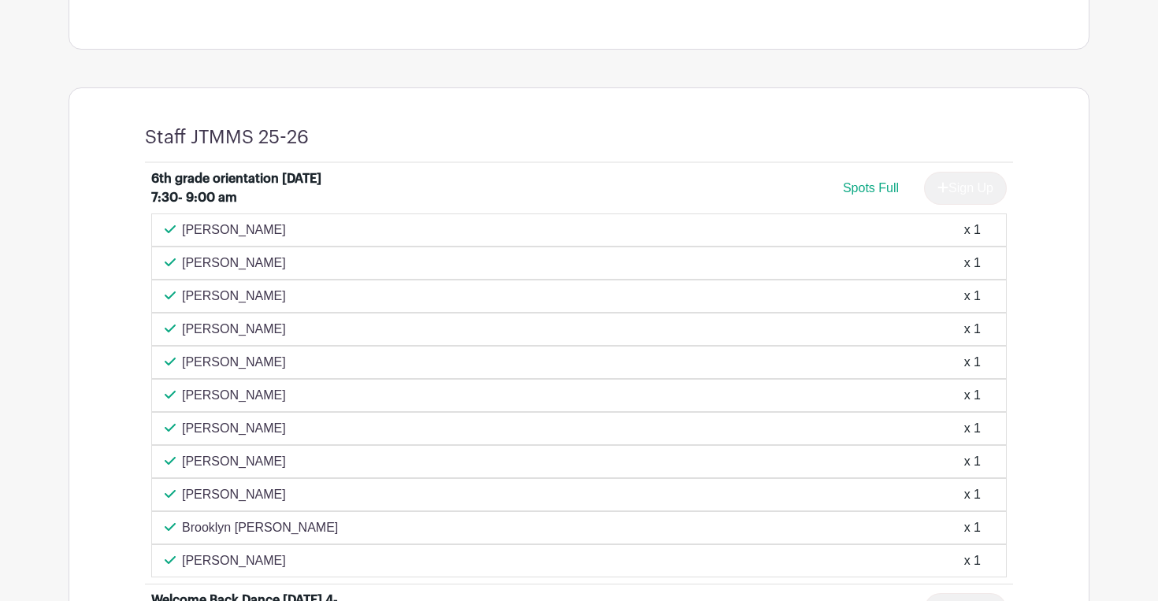
scroll to position [544, 1]
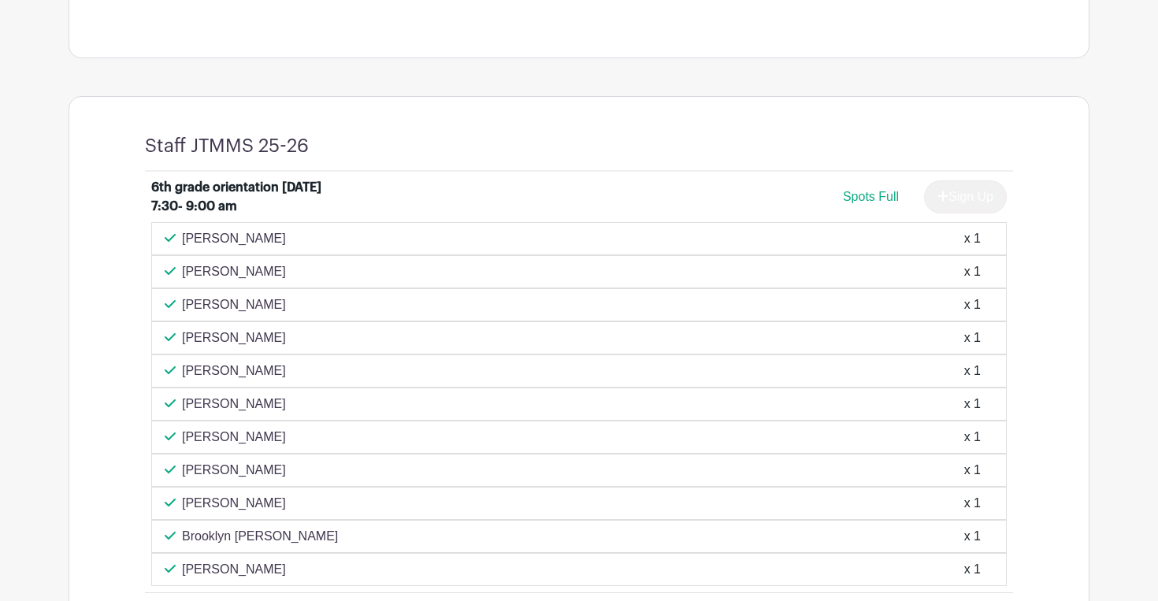
click at [949, 199] on div "Sign Up" at bounding box center [959, 196] width 95 height 33
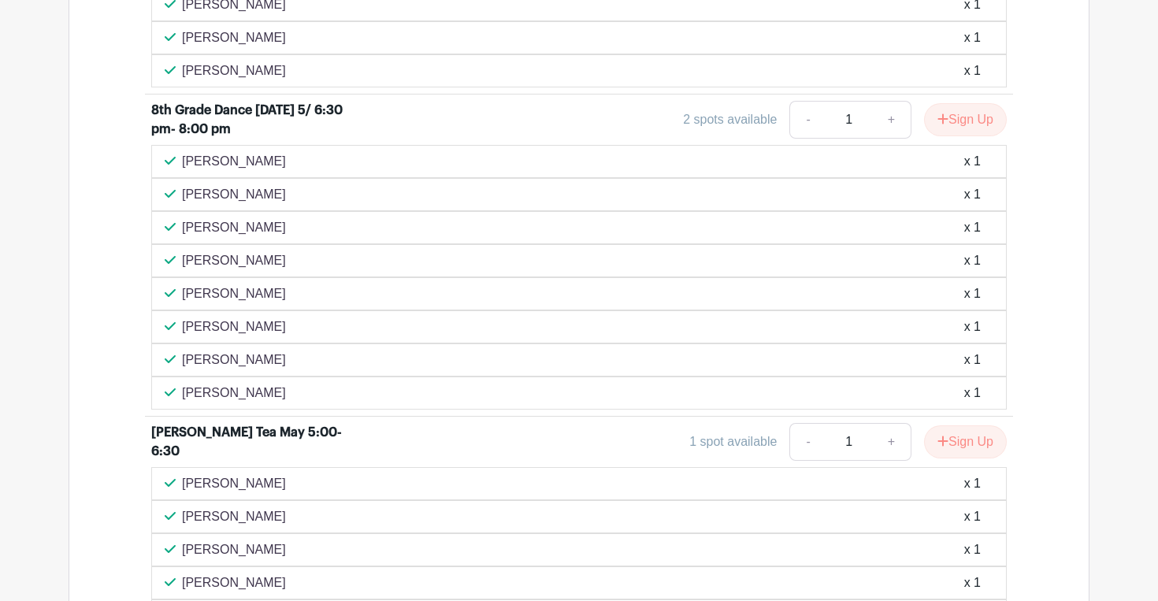
scroll to position [3412, 0]
click at [983, 136] on button "Sign Up" at bounding box center [965, 119] width 83 height 33
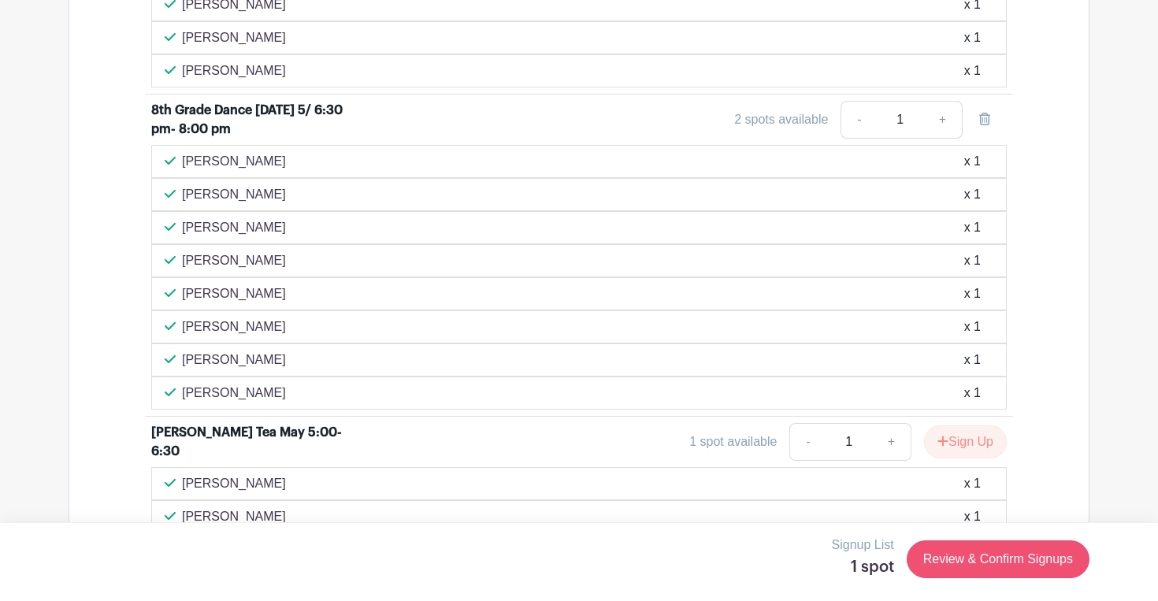
click at [929, 561] on link "Review & Confirm Signups" at bounding box center [998, 559] width 183 height 38
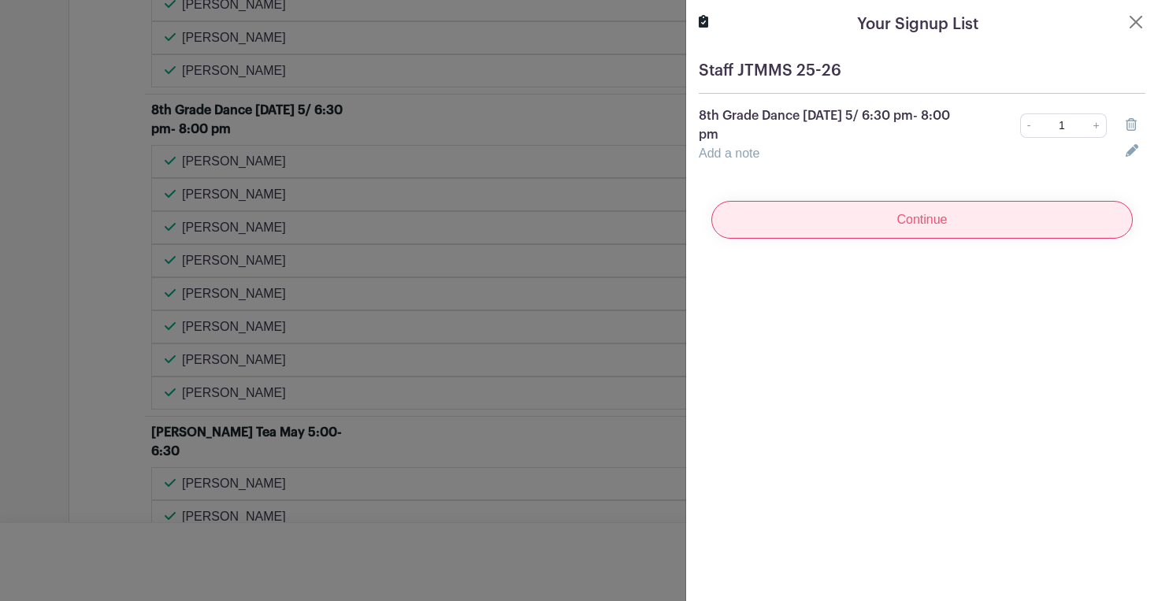
click at [902, 227] on input "Continue" at bounding box center [922, 220] width 422 height 38
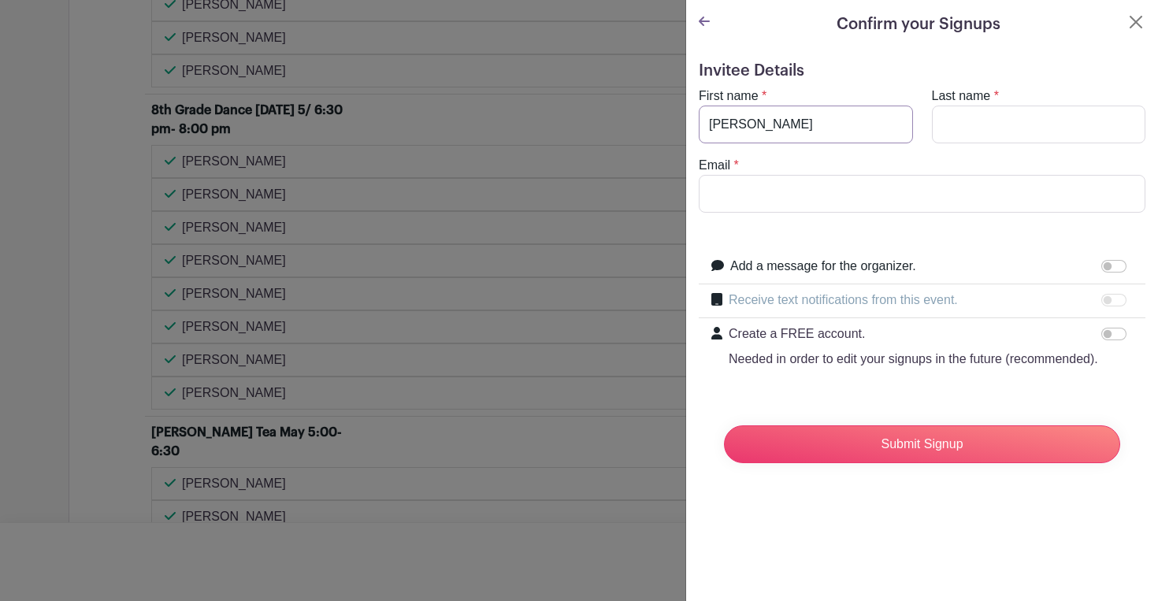
type input "Michael"
type input "[PERSON_NAME]"
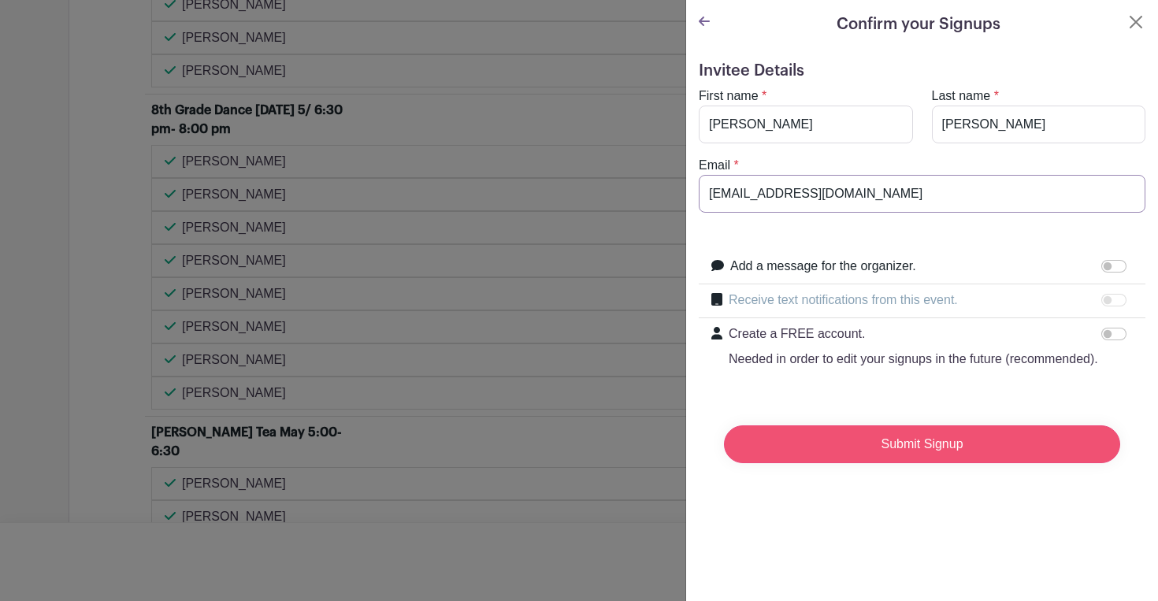
type input "[EMAIL_ADDRESS][DOMAIN_NAME]"
click at [883, 441] on input "Submit Signup" at bounding box center [922, 444] width 396 height 38
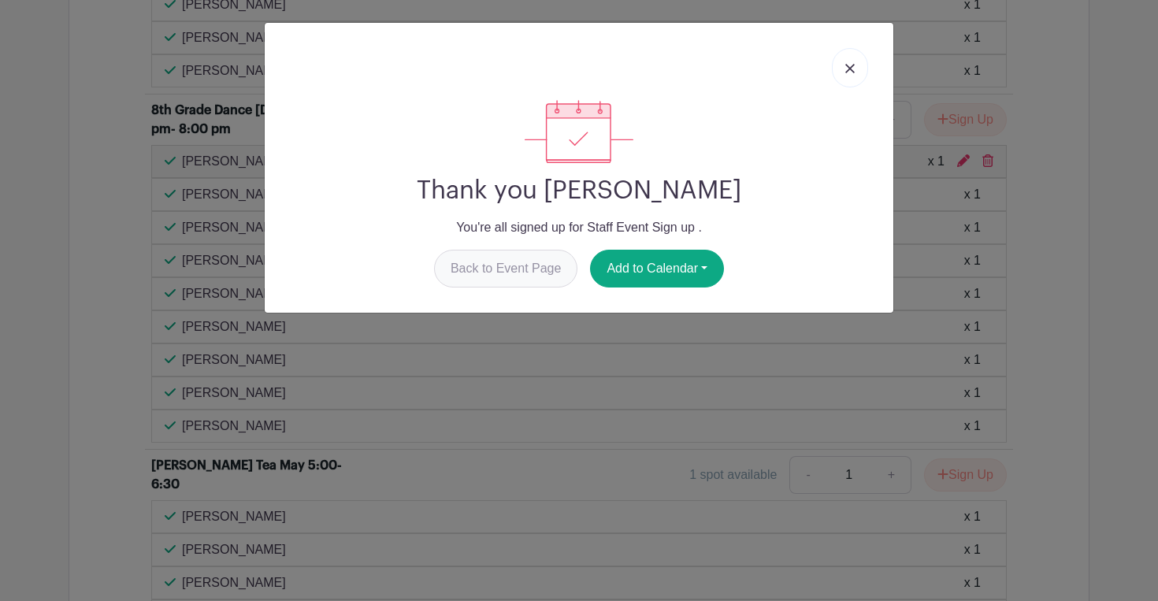
click at [514, 273] on link "Back to Event Page" at bounding box center [506, 269] width 144 height 38
